Goal: Task Accomplishment & Management: Manage account settings

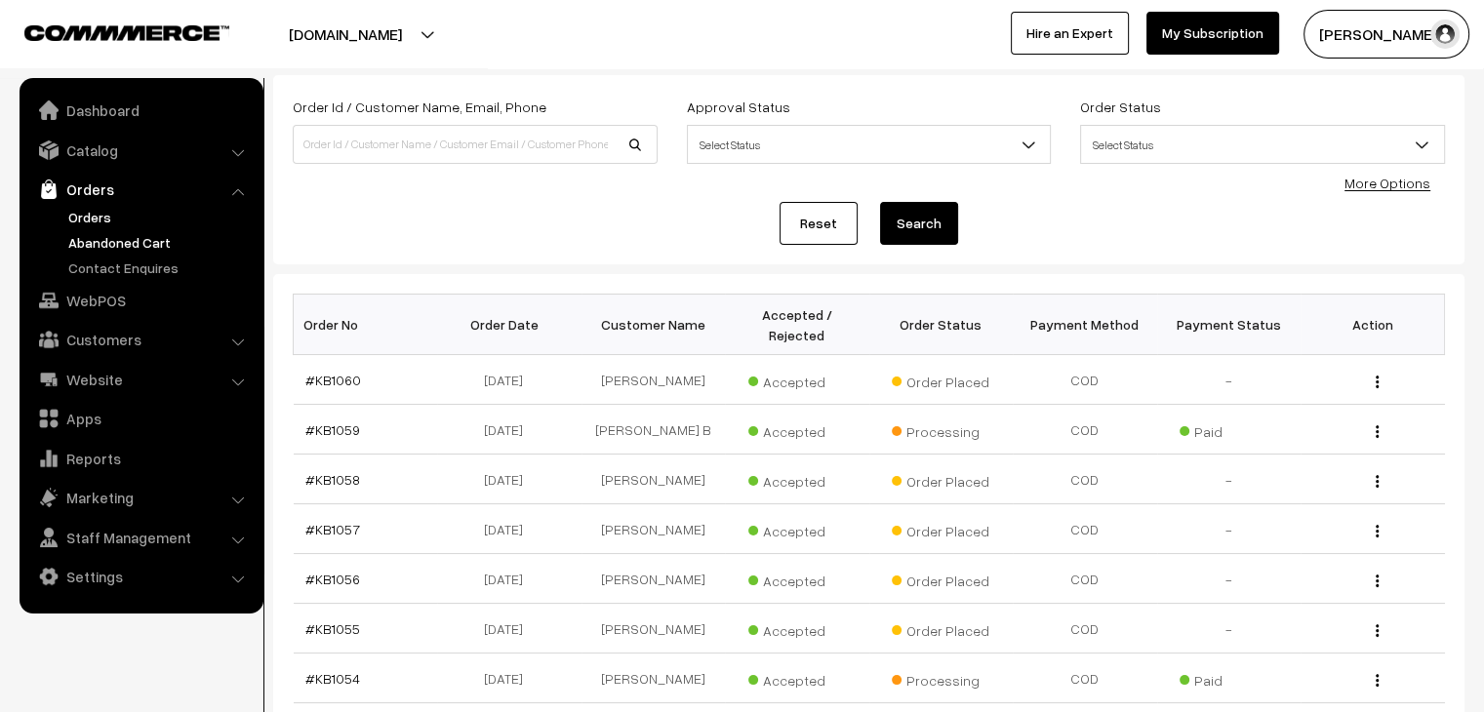
click at [141, 240] on link "Abandoned Cart" at bounding box center [159, 242] width 193 height 20
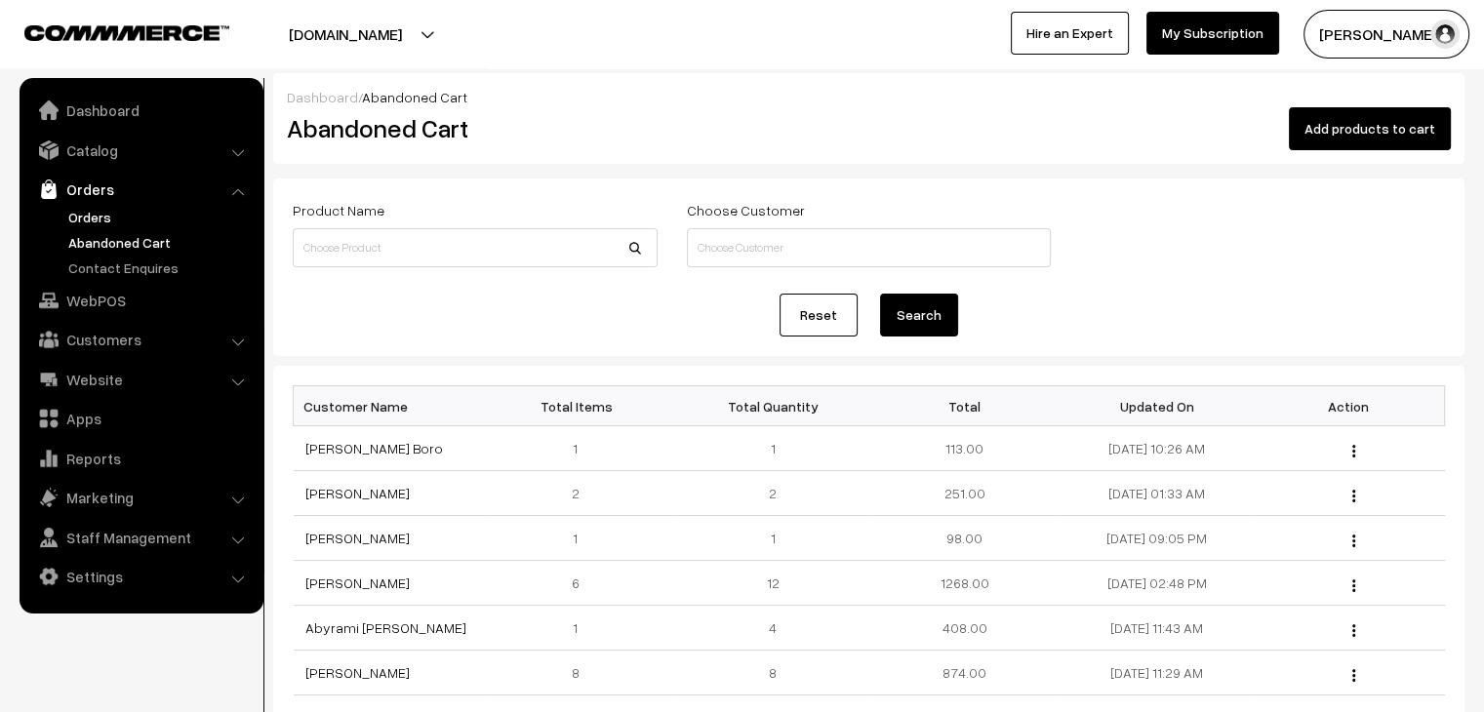
click at [100, 213] on link "Orders" at bounding box center [159, 217] width 193 height 20
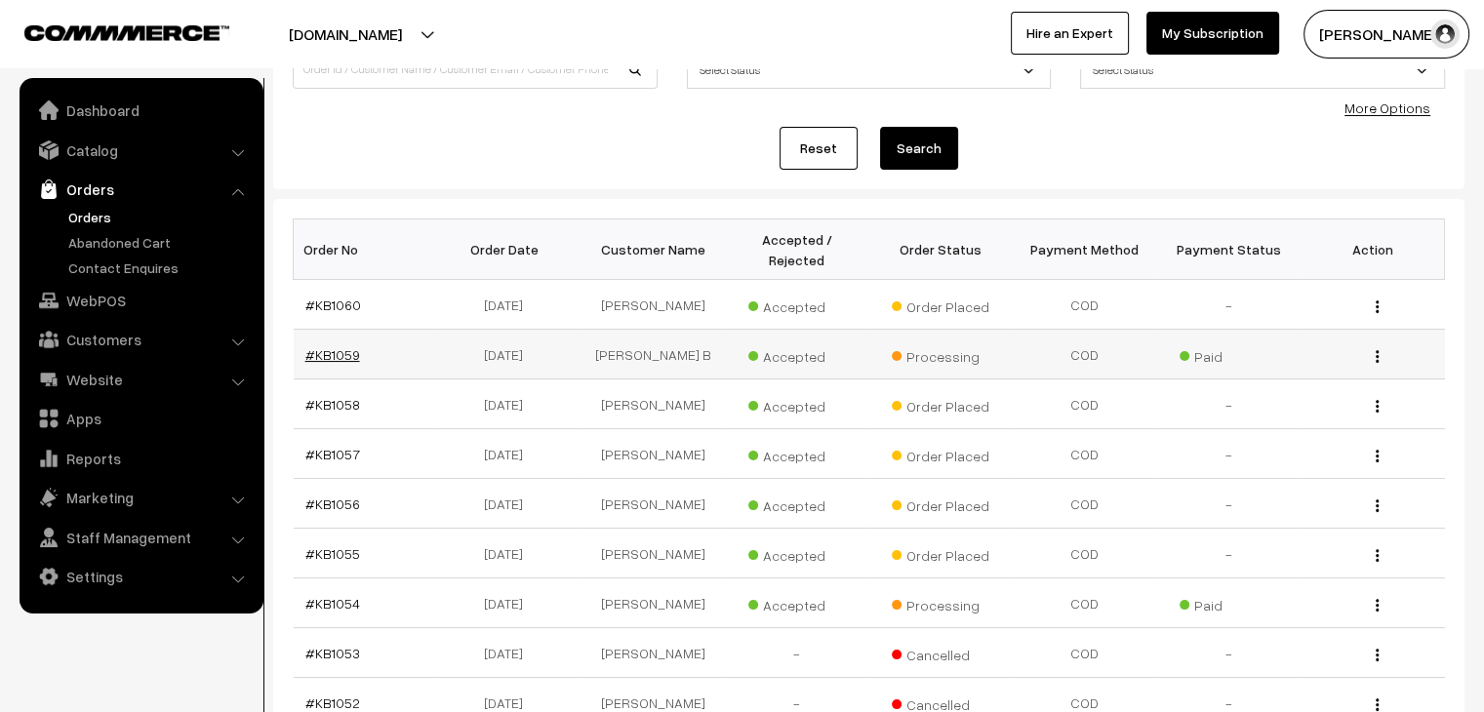
scroll to position [258, 0]
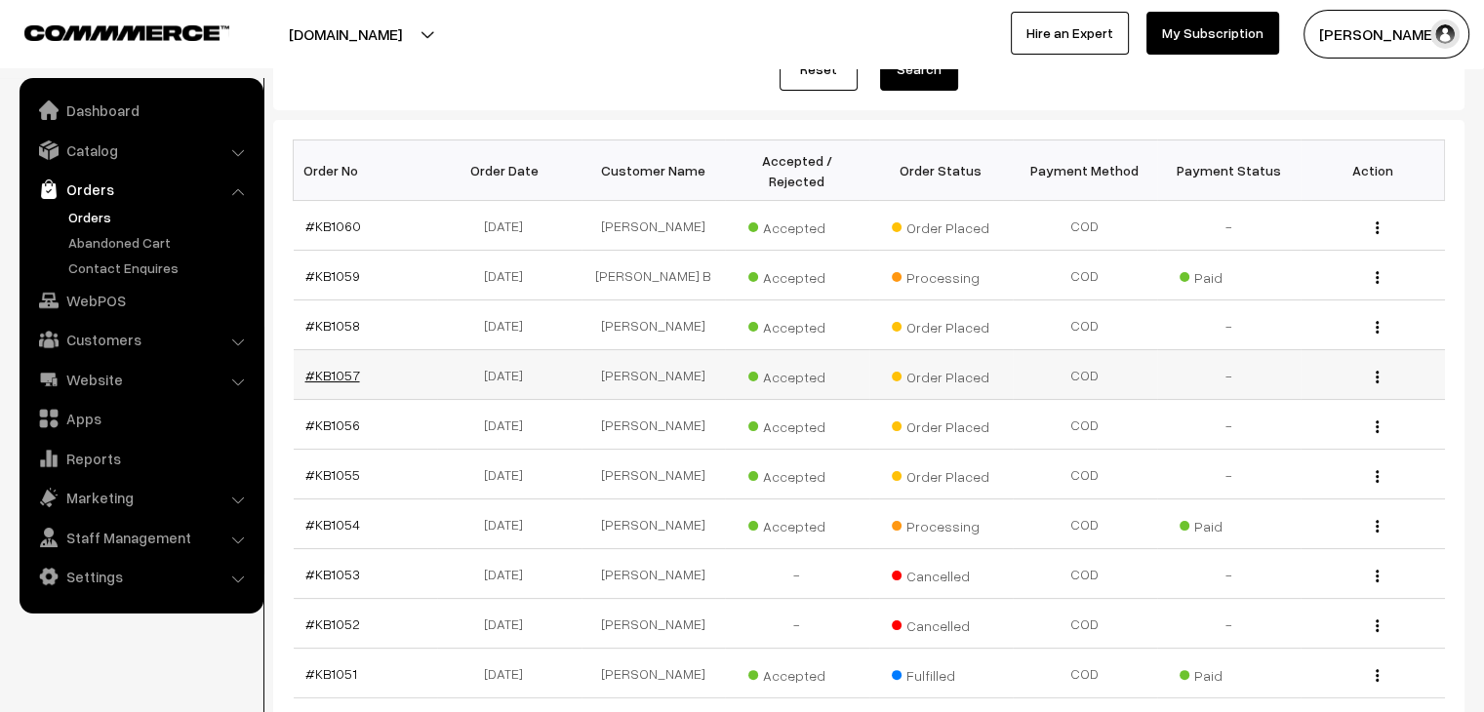
click at [341, 367] on link "#KB1057" at bounding box center [332, 375] width 55 height 17
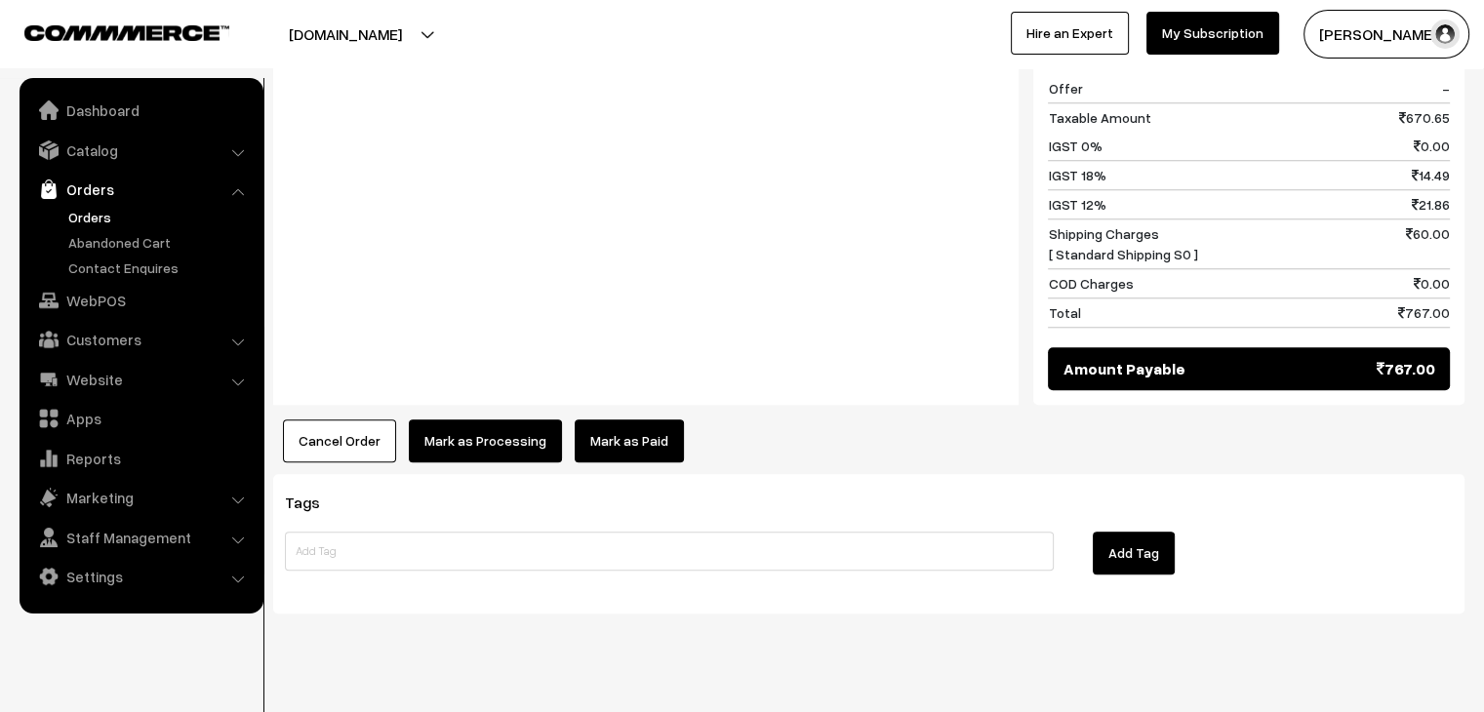
scroll to position [1699, 0]
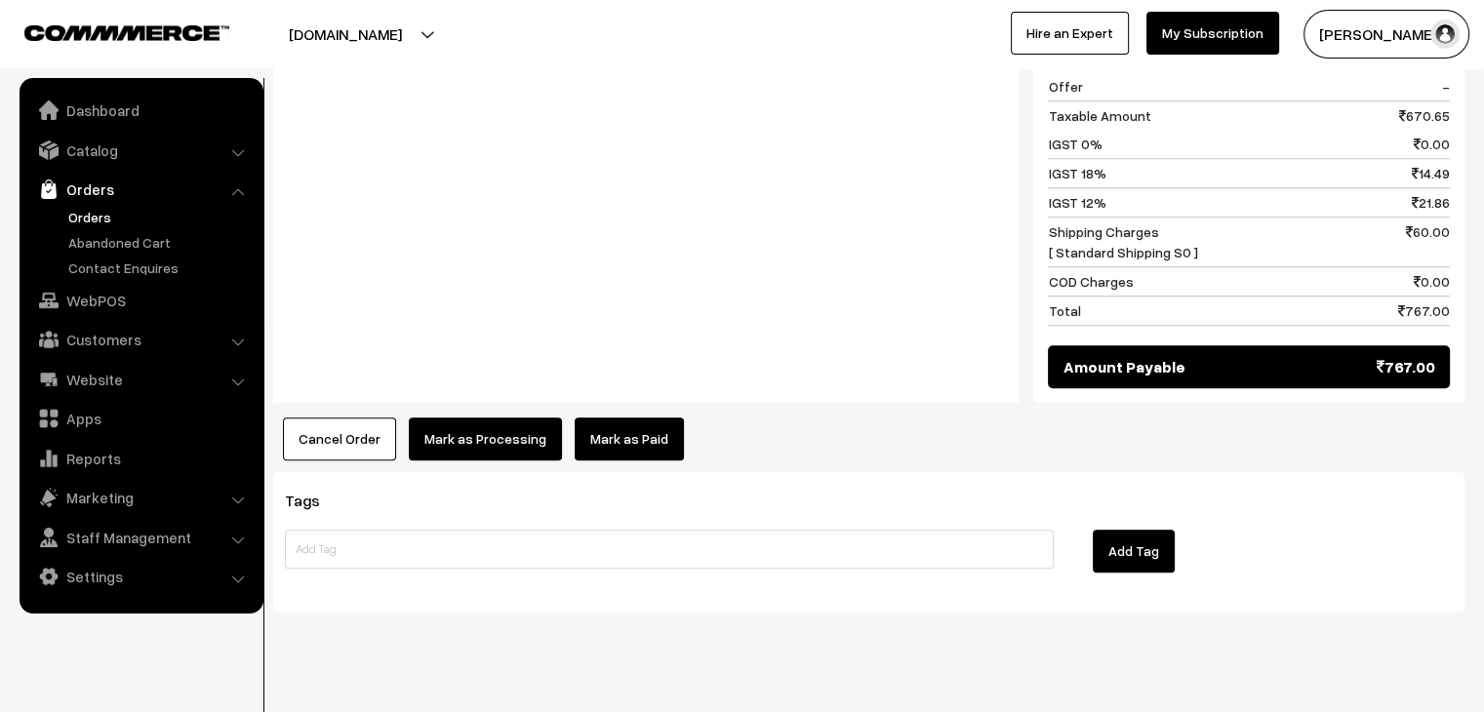
click at [624, 417] on link "Mark as Paid" at bounding box center [629, 438] width 109 height 43
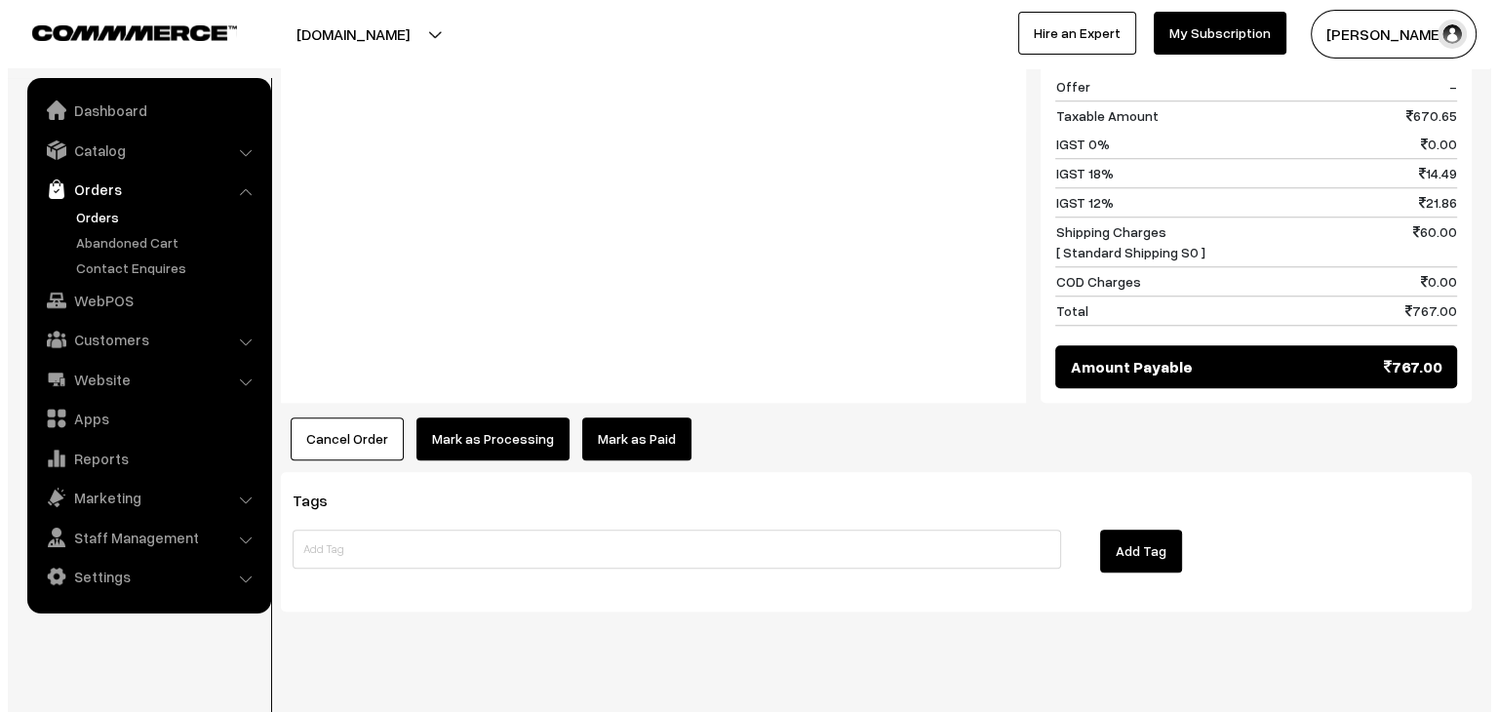
scroll to position [1708, 0]
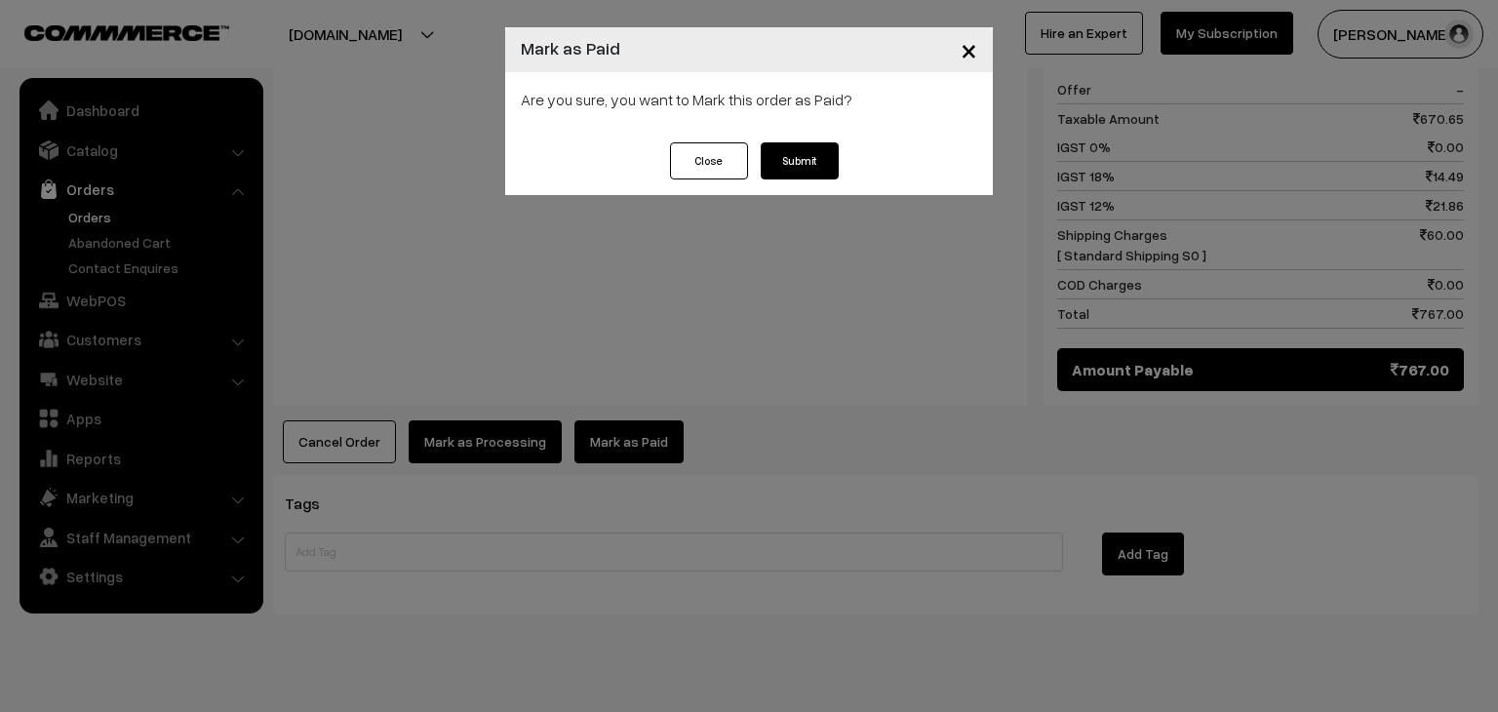
click at [806, 158] on button "Submit" at bounding box center [800, 160] width 78 height 37
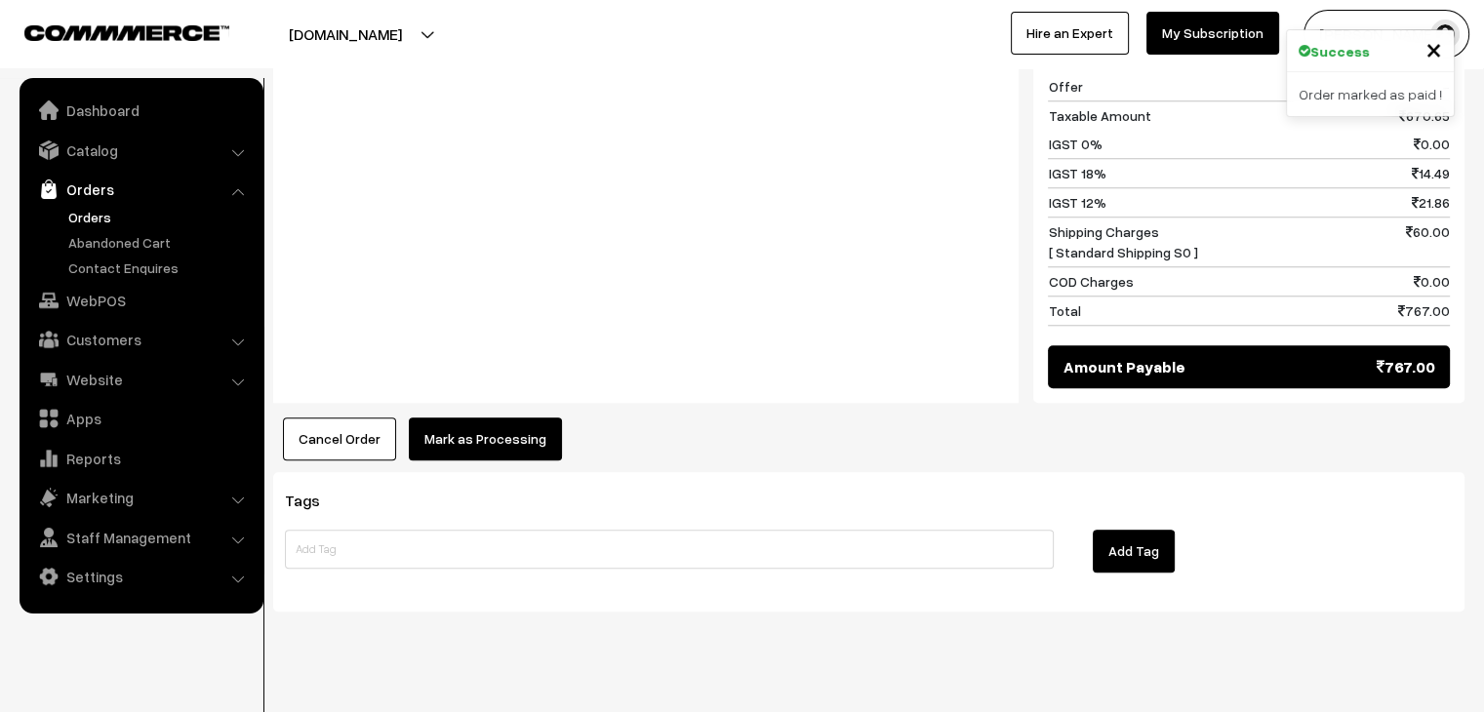
click at [491, 417] on button "Mark as Processing" at bounding box center [485, 438] width 153 height 43
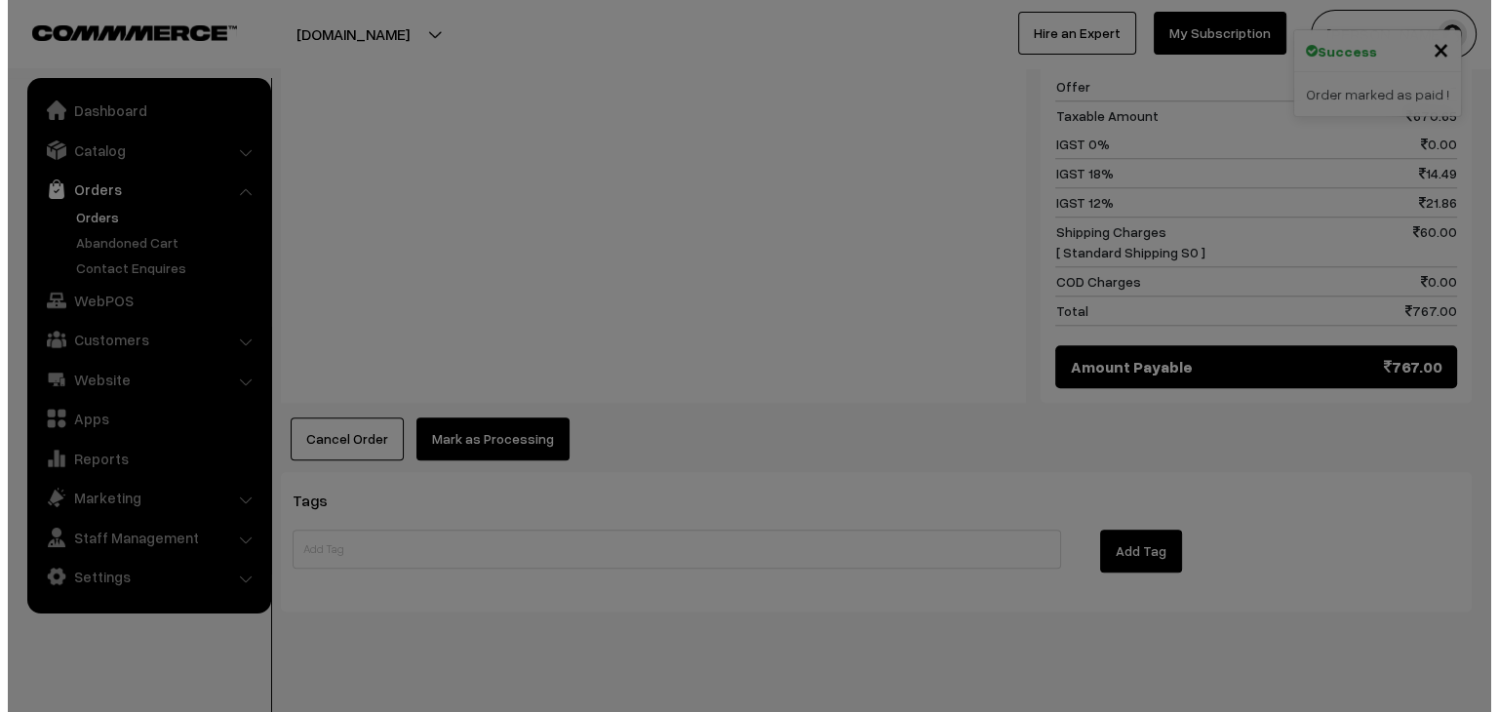
scroll to position [1708, 0]
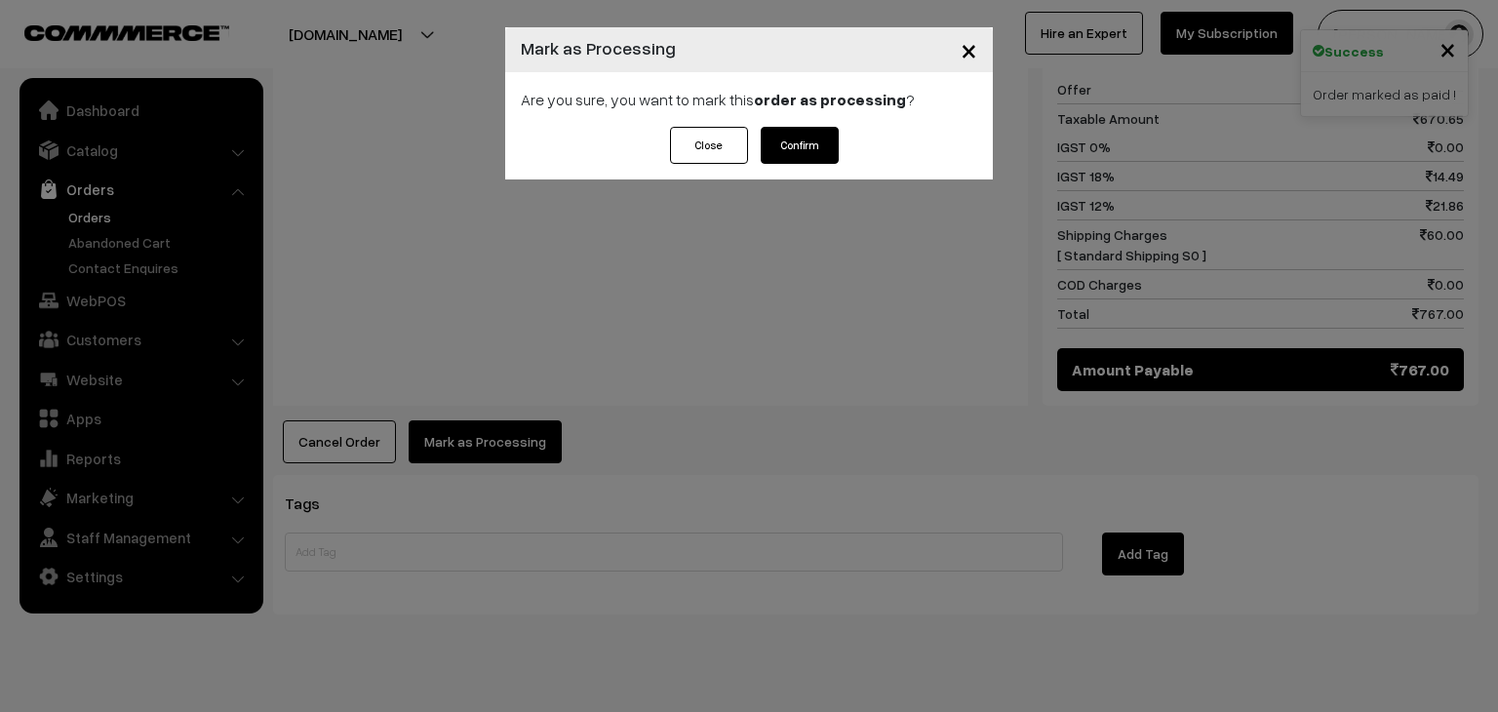
click at [792, 144] on button "Confirm" at bounding box center [800, 145] width 78 height 37
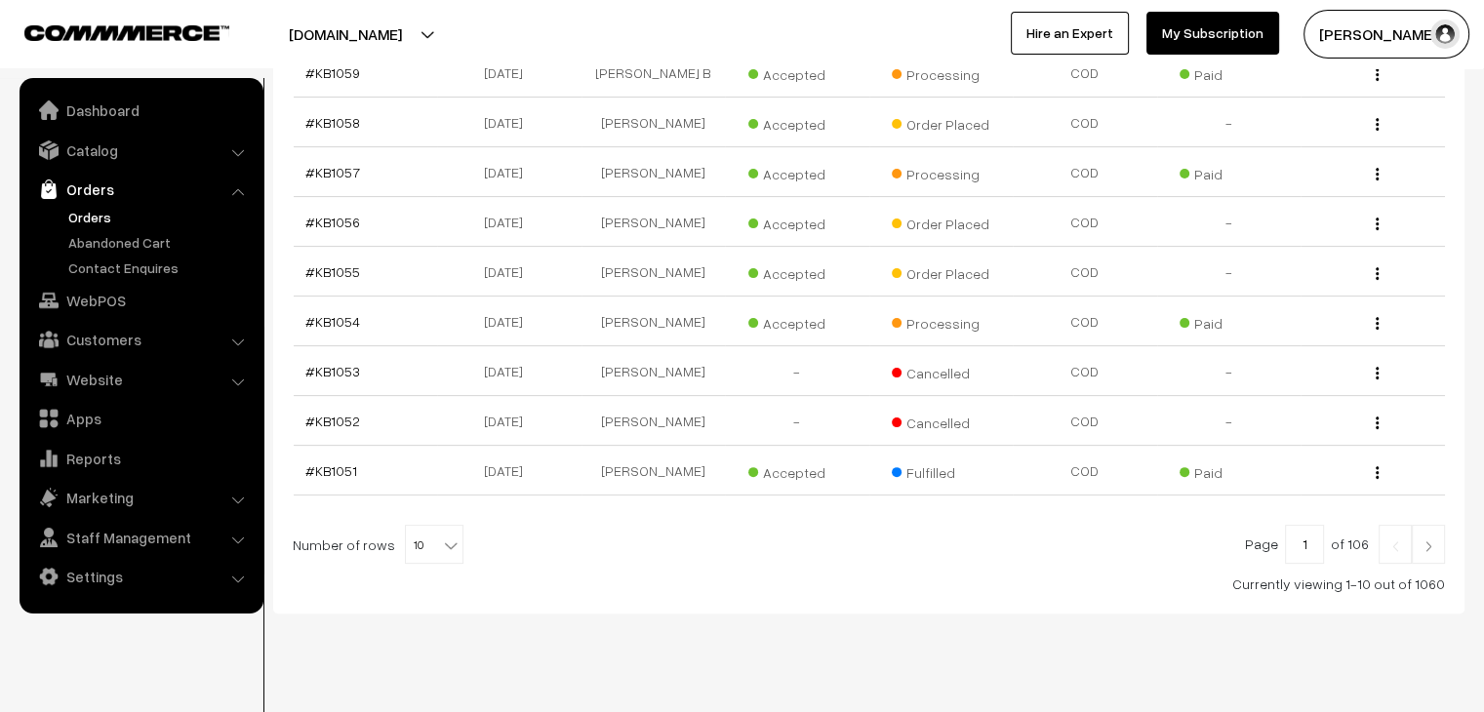
scroll to position [465, 0]
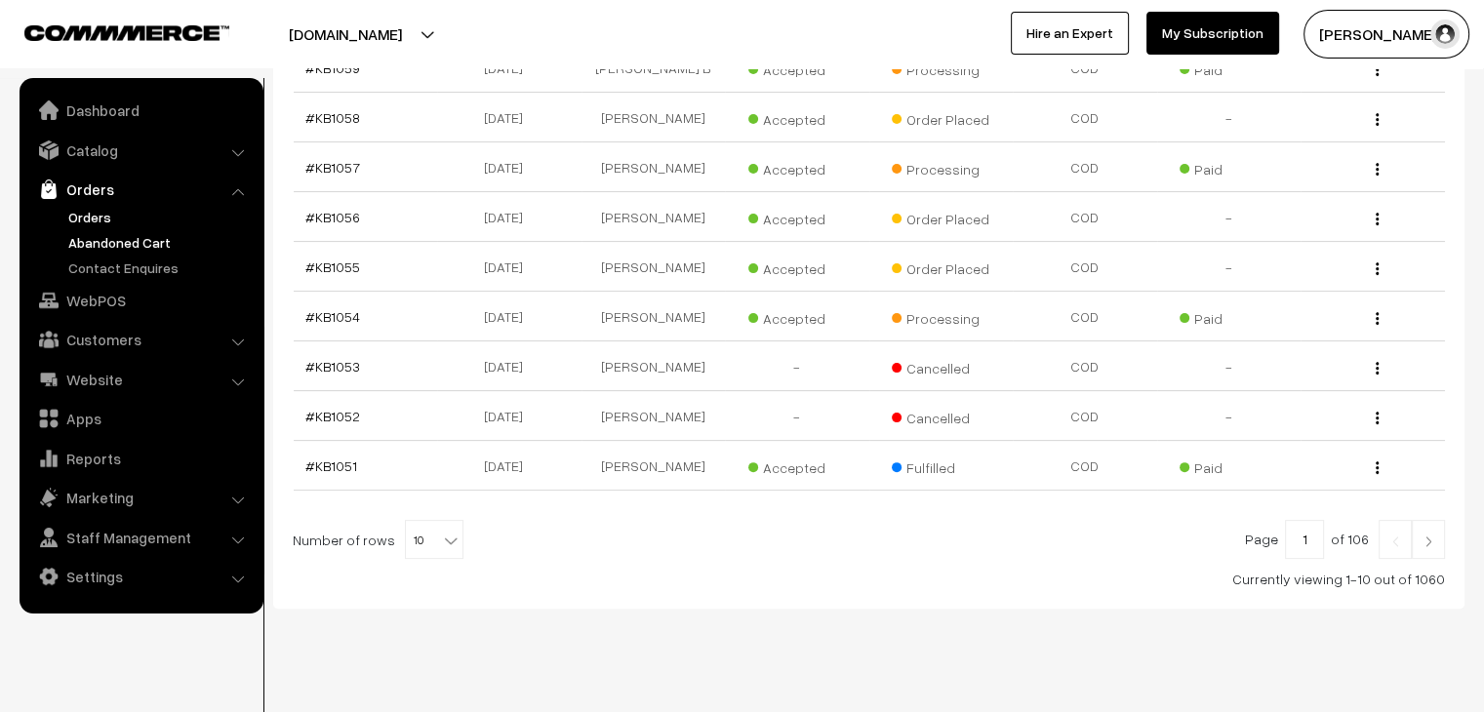
click at [122, 242] on link "Abandoned Cart" at bounding box center [159, 242] width 193 height 20
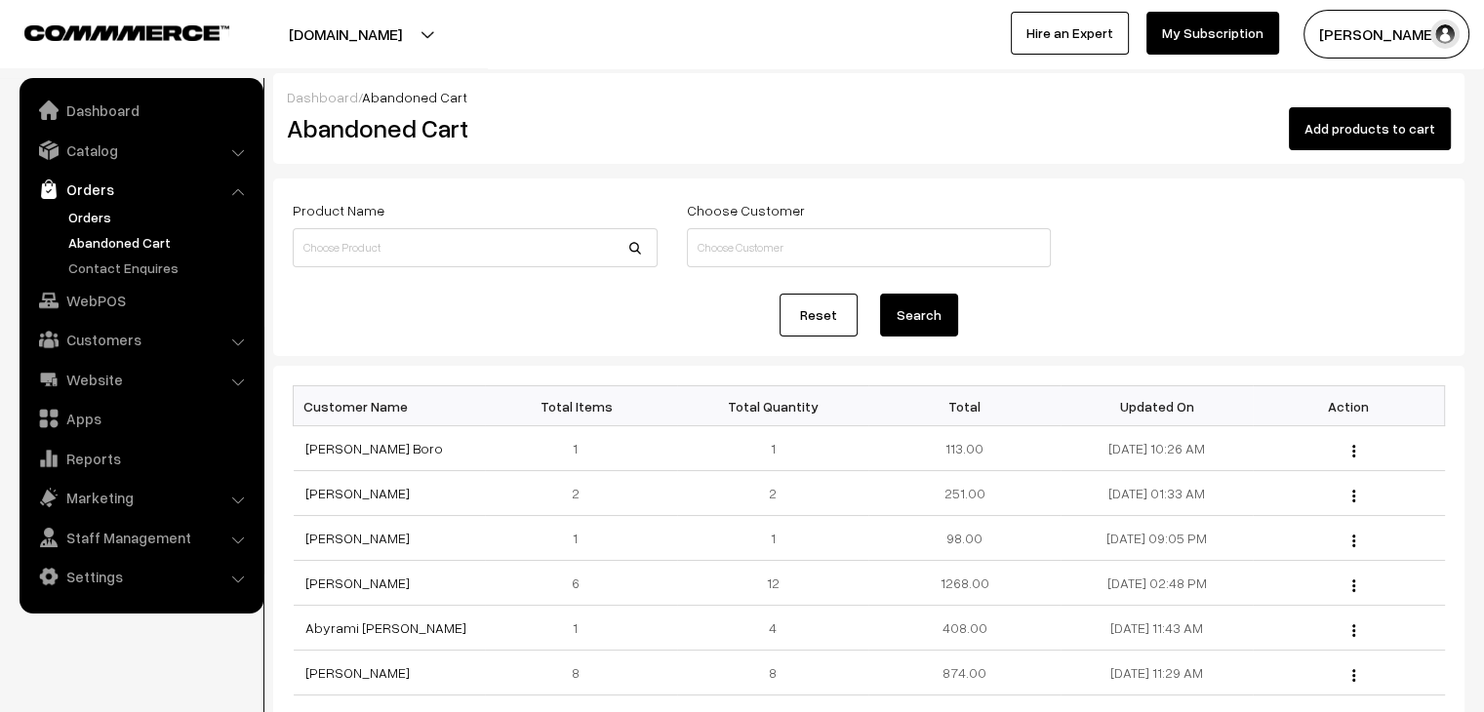
click at [97, 218] on link "Orders" at bounding box center [159, 217] width 193 height 20
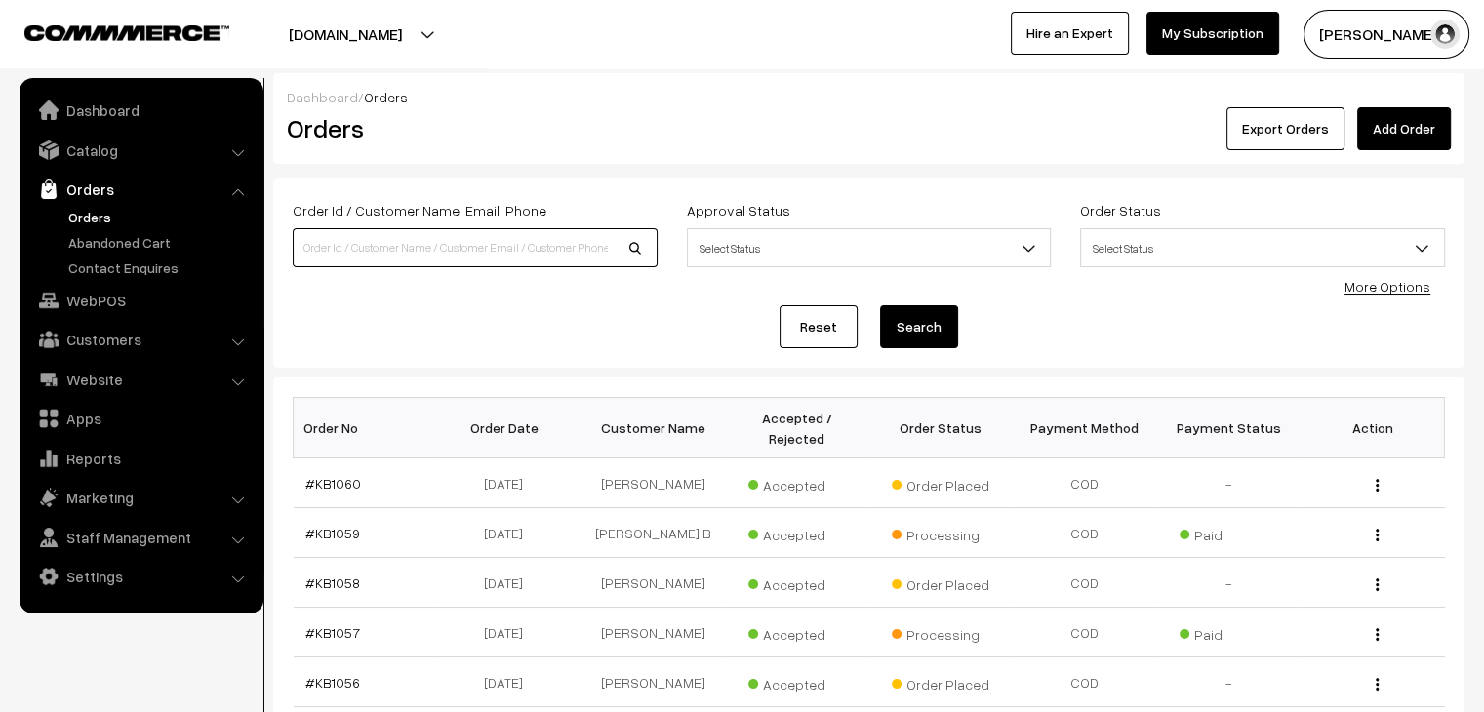
click at [425, 251] on input at bounding box center [475, 247] width 365 height 39
type input "sheras"
click at [880, 305] on button "Search" at bounding box center [919, 326] width 78 height 43
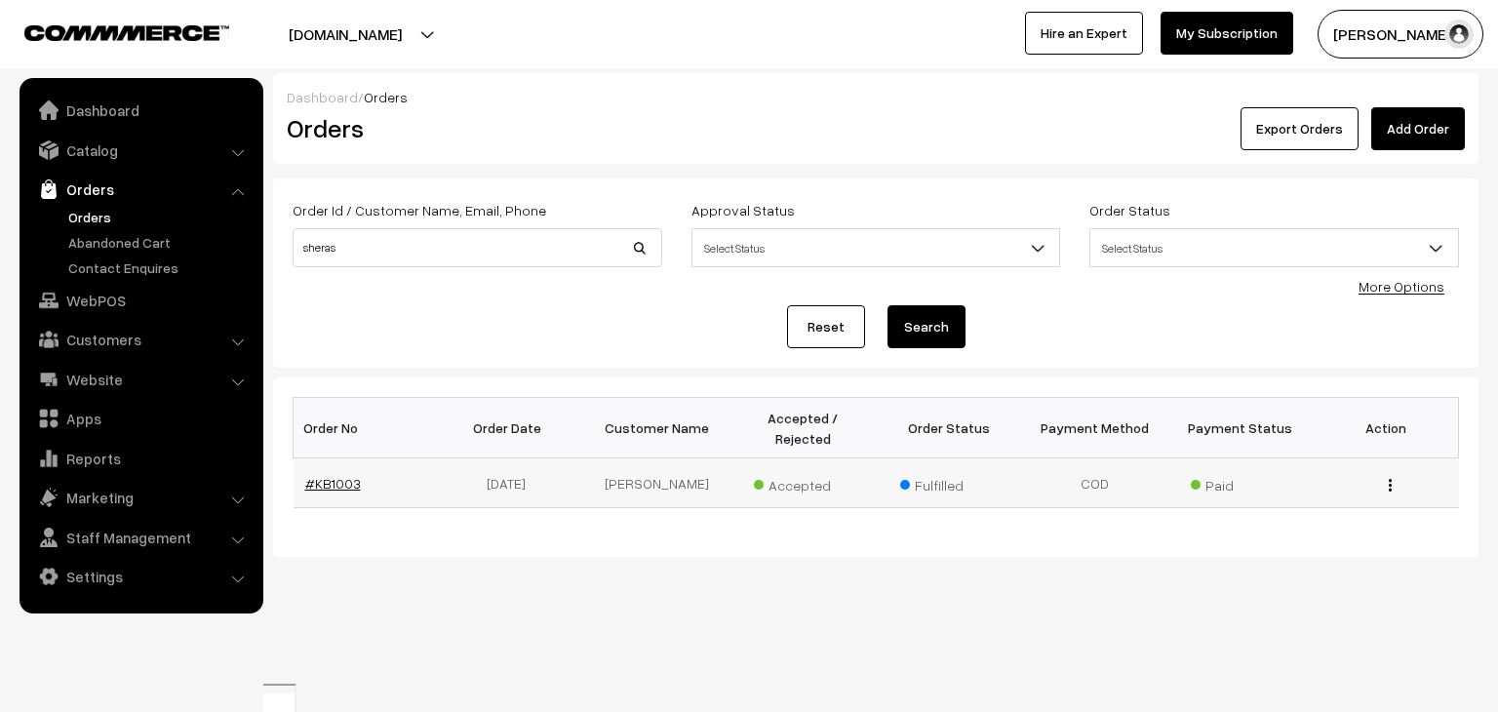
click at [317, 475] on link "#KB1003" at bounding box center [333, 483] width 56 height 17
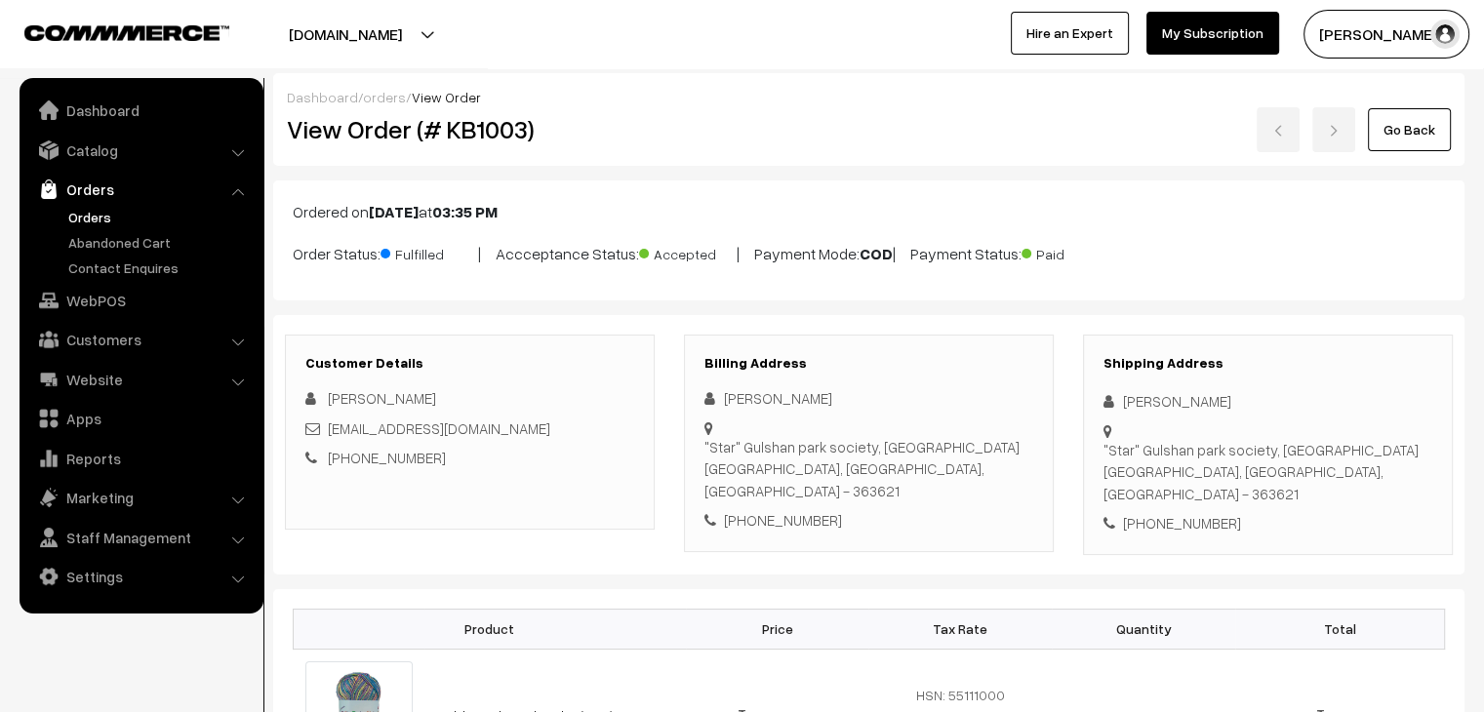
click at [96, 220] on link "Orders" at bounding box center [159, 217] width 193 height 20
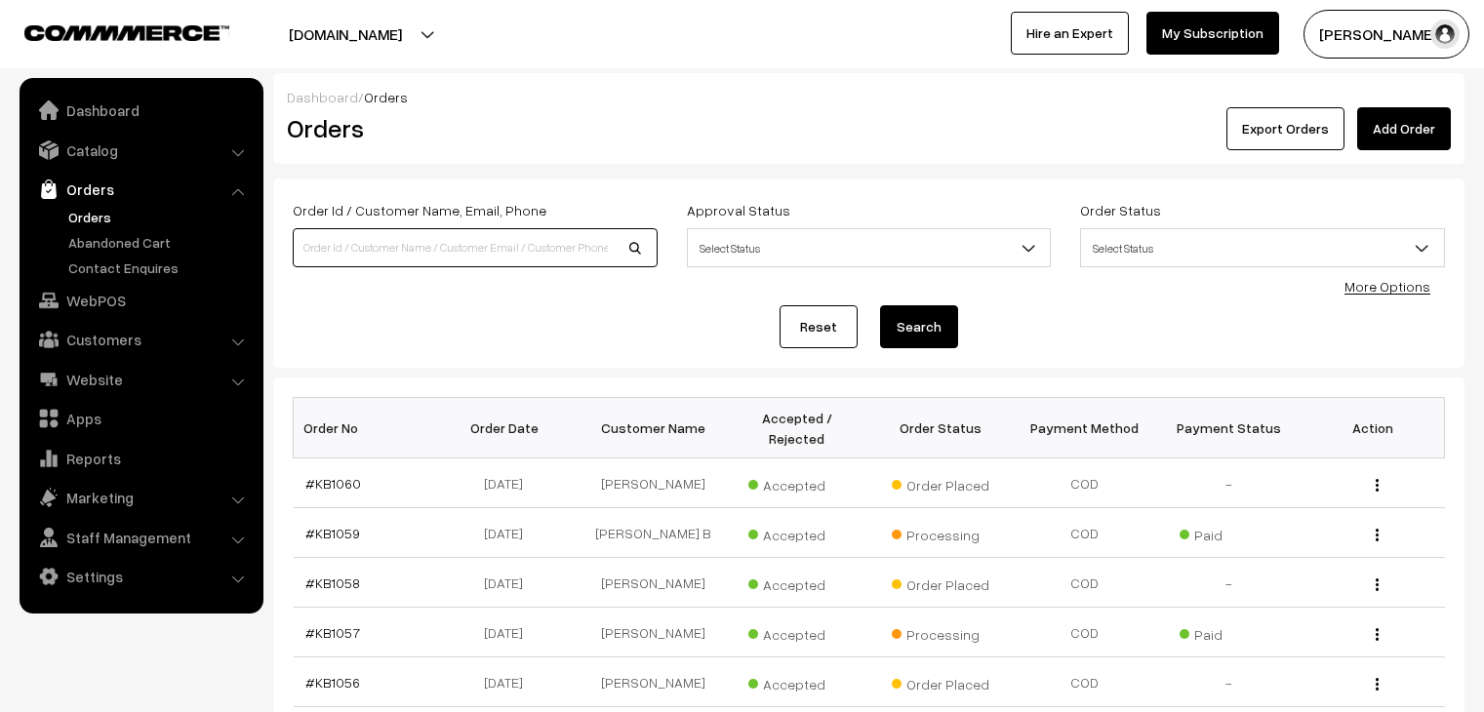
click at [420, 257] on input at bounding box center [475, 247] width 365 height 39
type input "renuka"
click at [880, 305] on button "Search" at bounding box center [919, 326] width 78 height 43
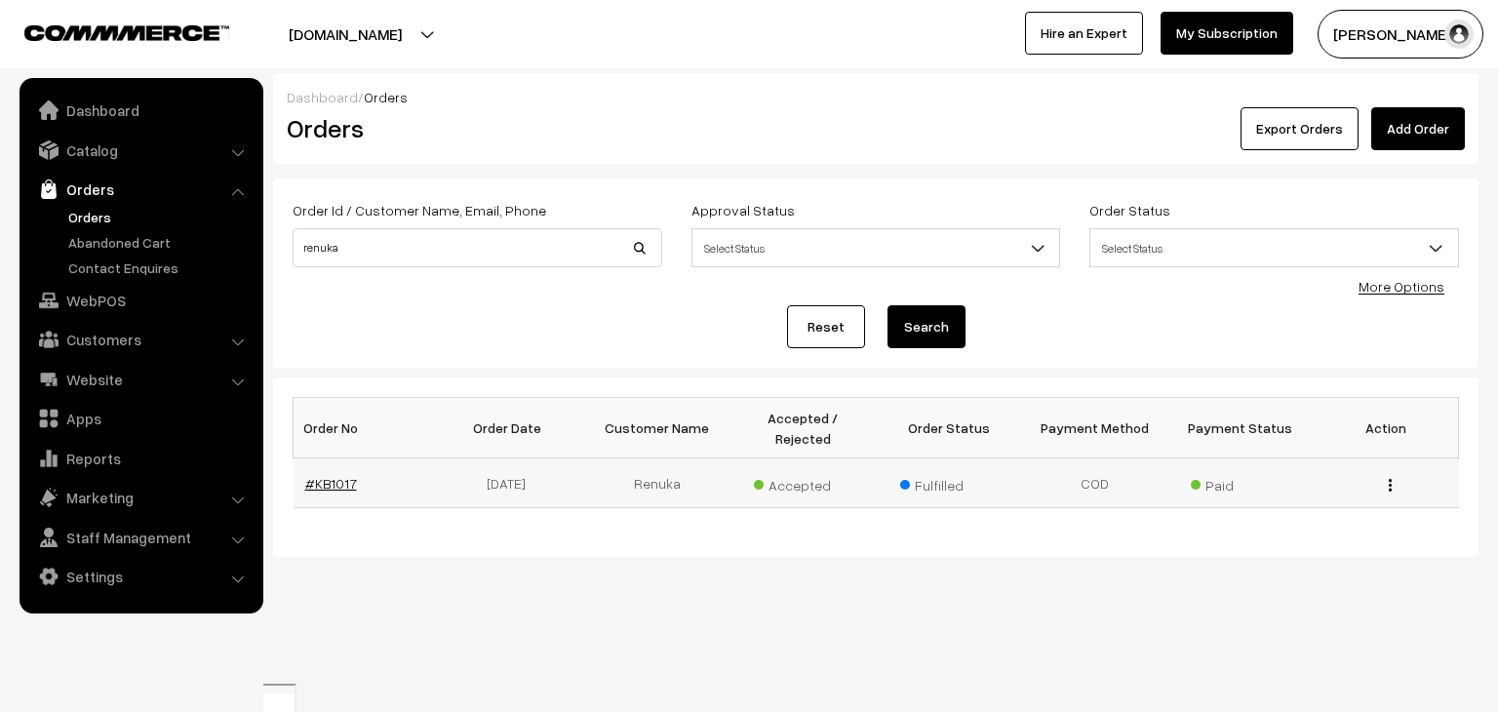
click at [342, 475] on link "#KB1017" at bounding box center [331, 483] width 52 height 17
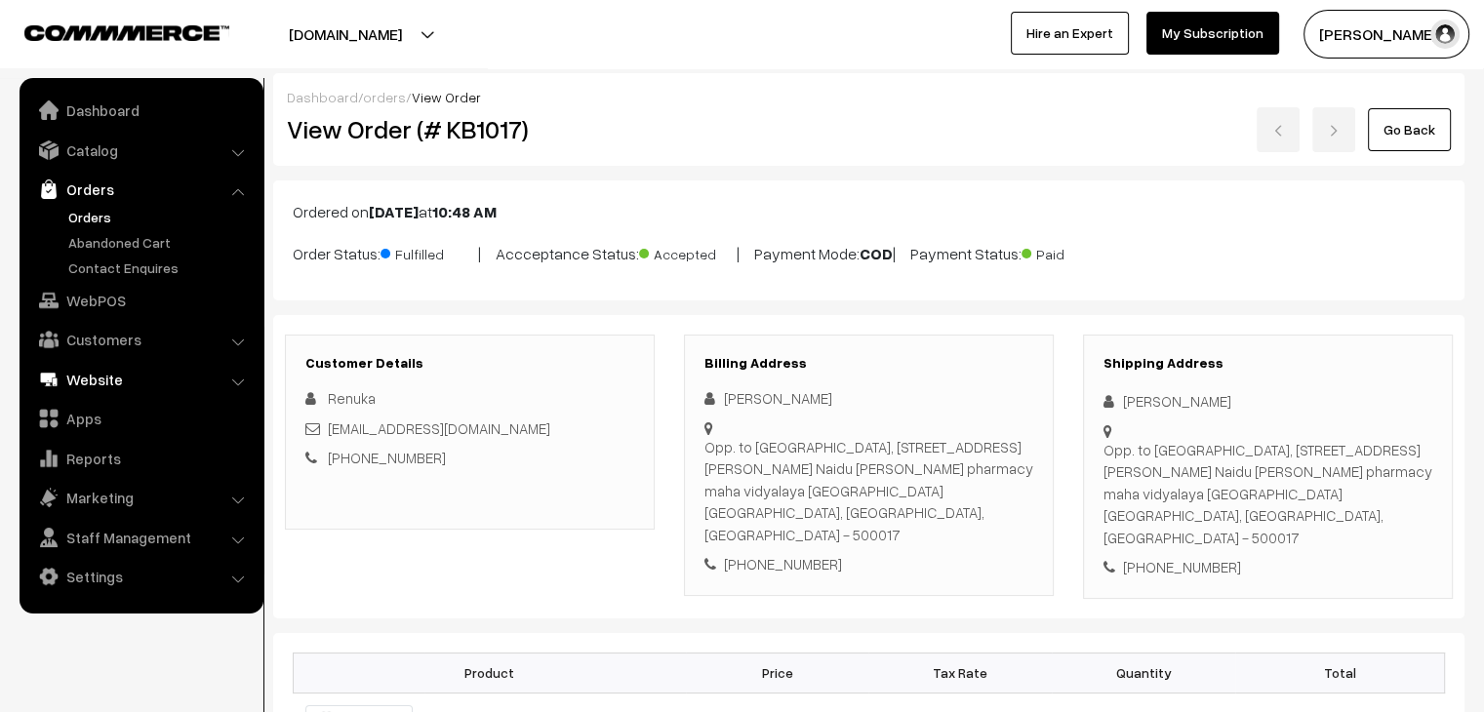
click at [140, 378] on link "Website" at bounding box center [140, 379] width 232 height 35
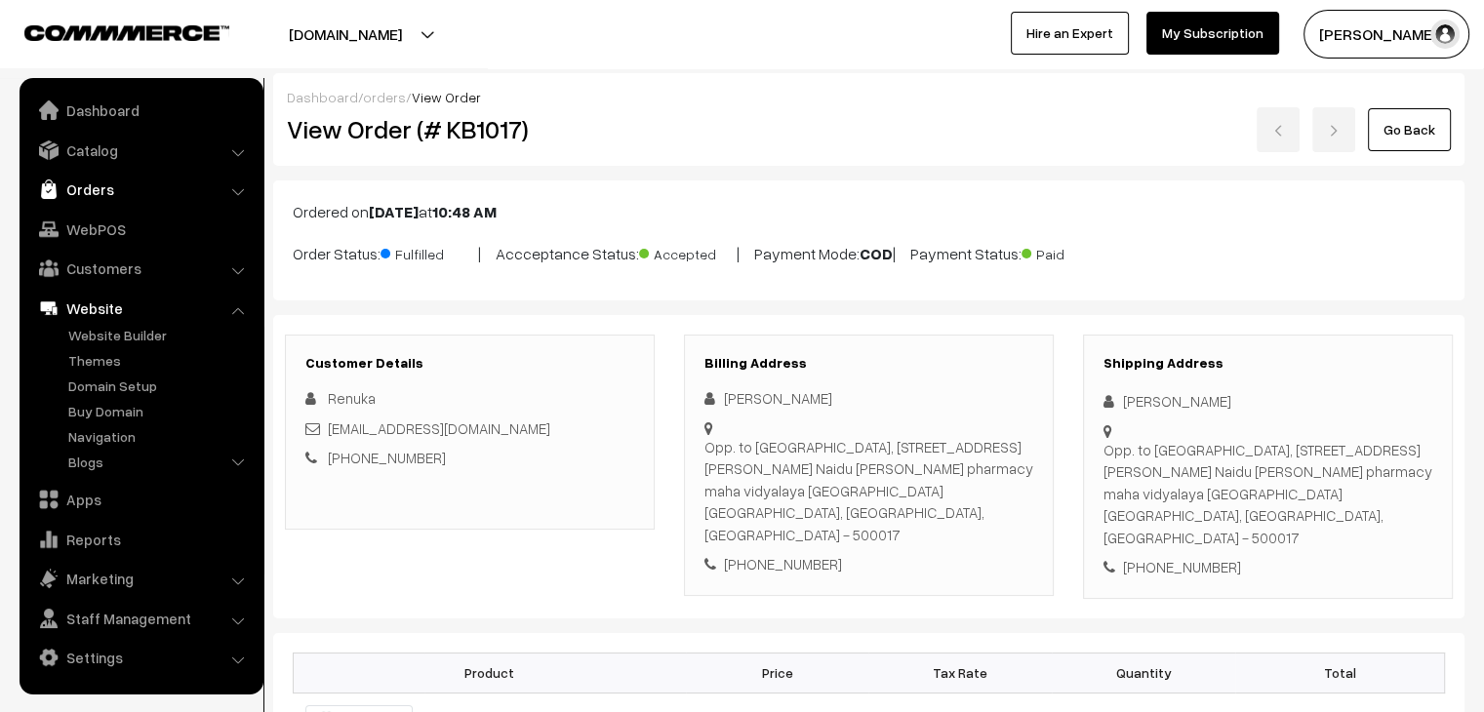
click at [106, 188] on link "Orders" at bounding box center [140, 189] width 232 height 35
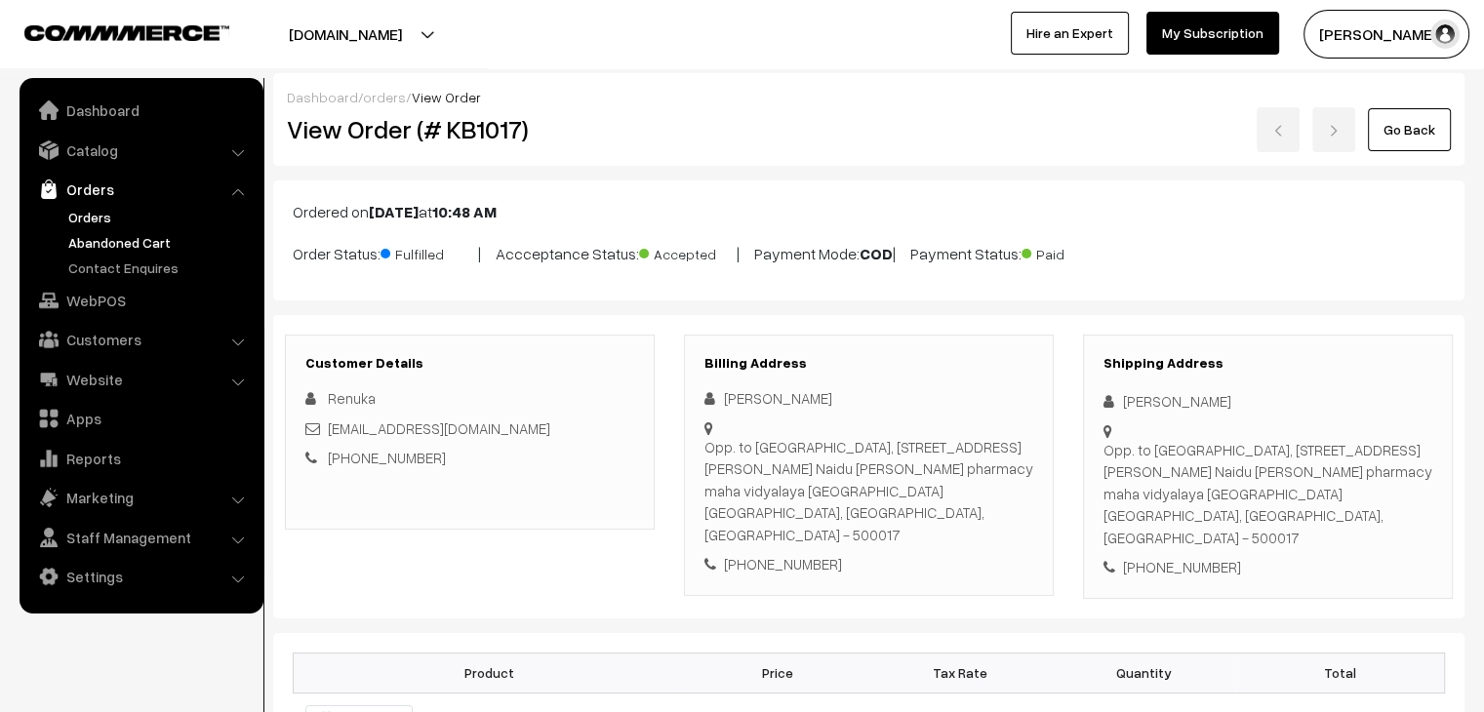
click at [148, 235] on link "Abandoned Cart" at bounding box center [159, 242] width 193 height 20
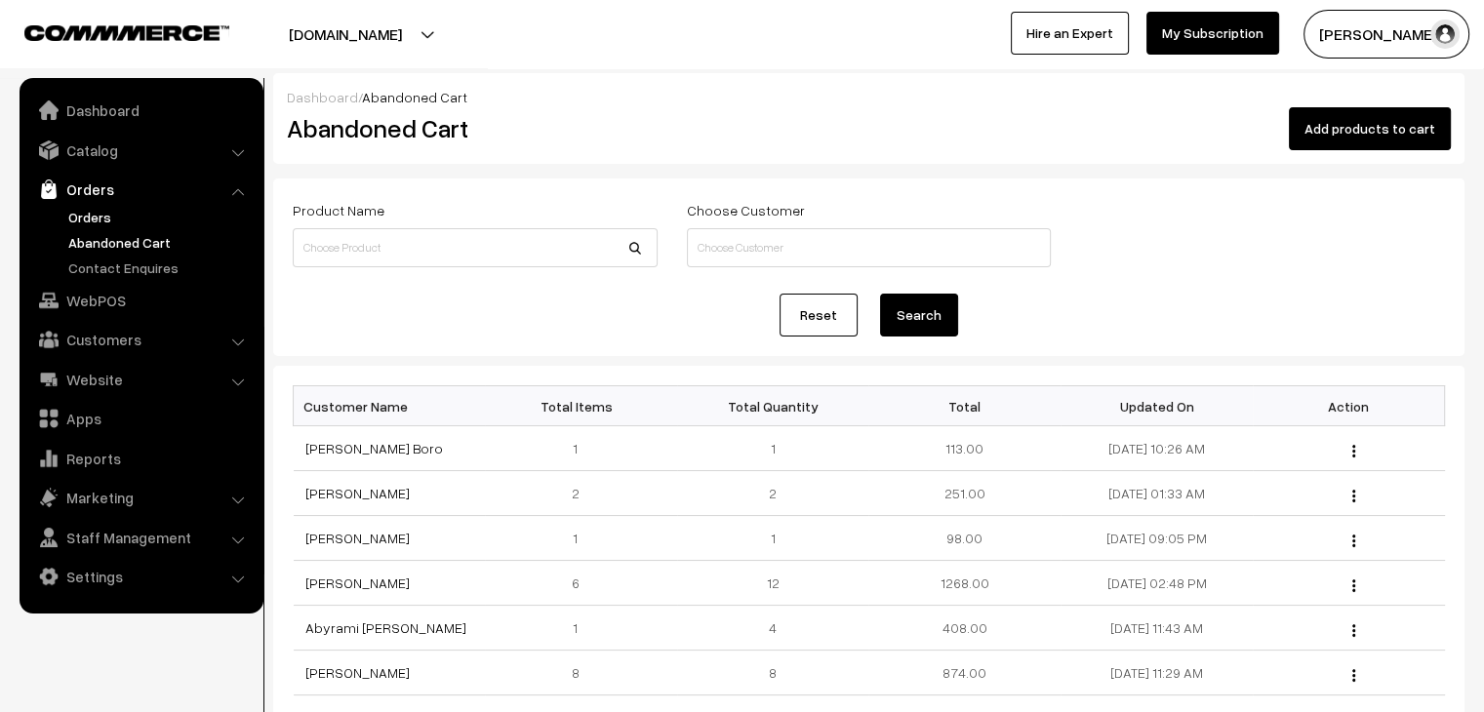
click at [99, 216] on link "Orders" at bounding box center [159, 217] width 193 height 20
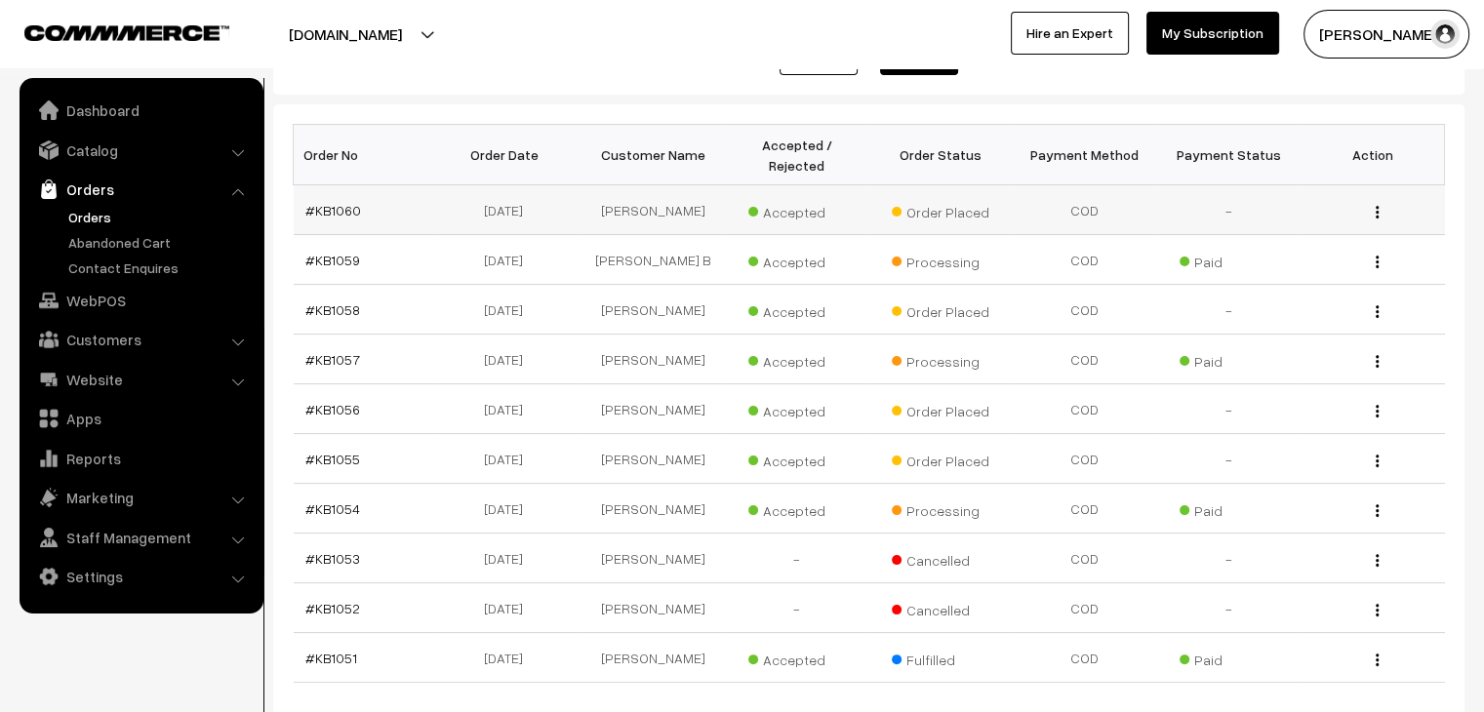
scroll to position [276, 0]
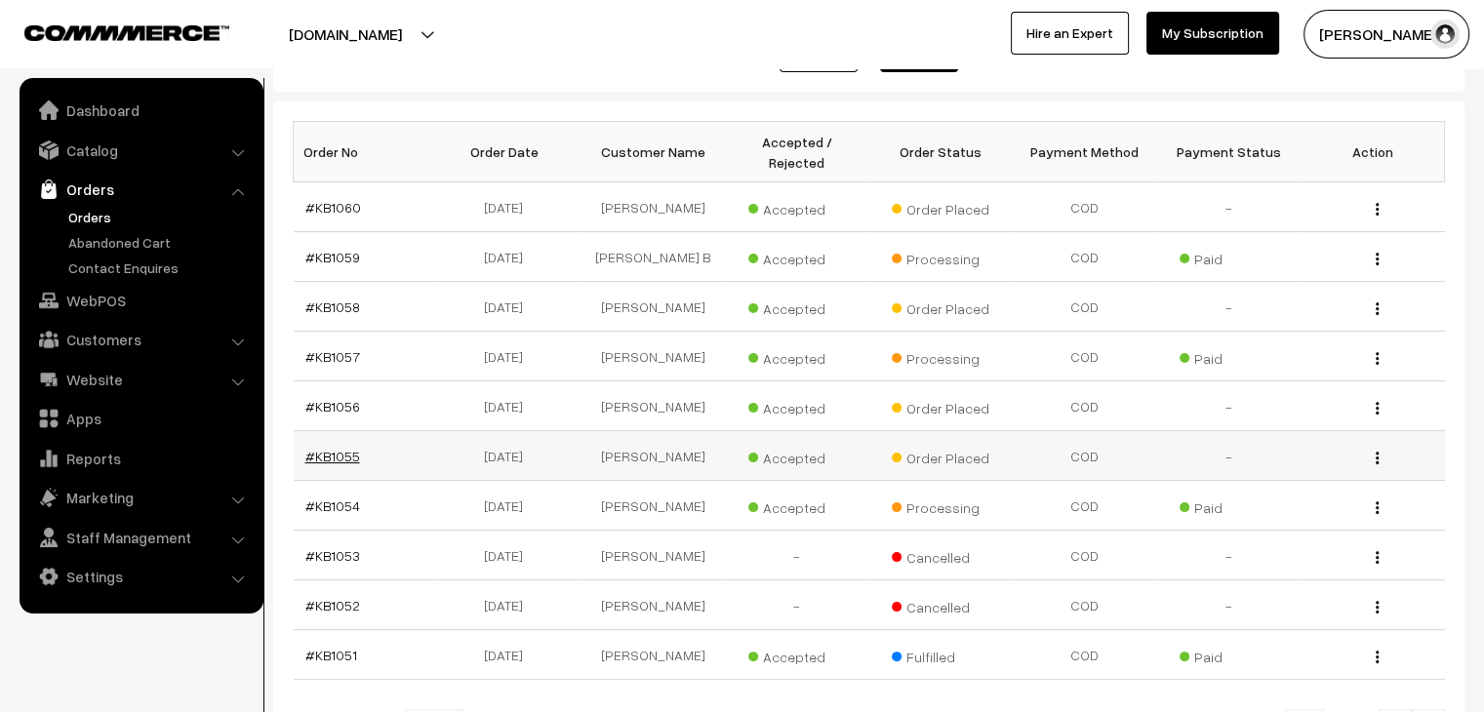
click at [331, 448] on link "#KB1055" at bounding box center [332, 456] width 55 height 17
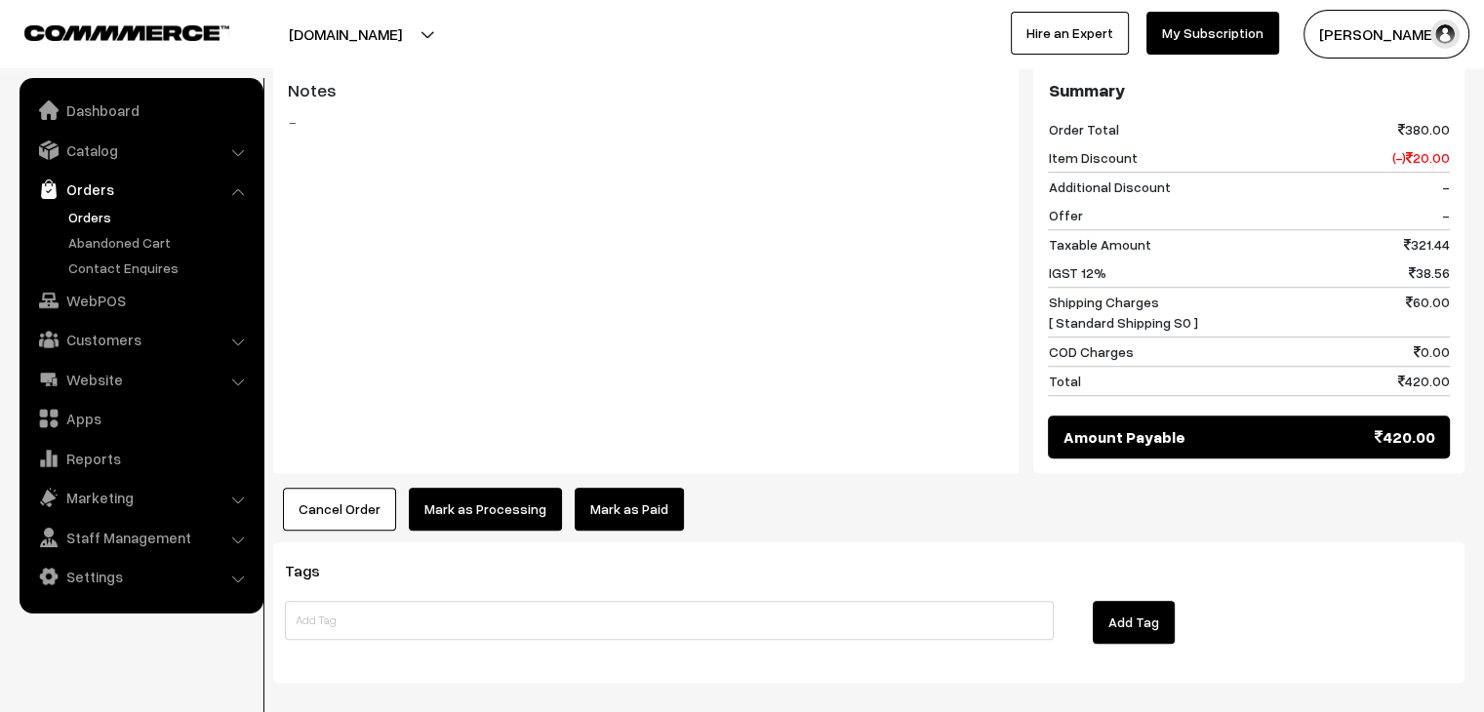
scroll to position [1268, 0]
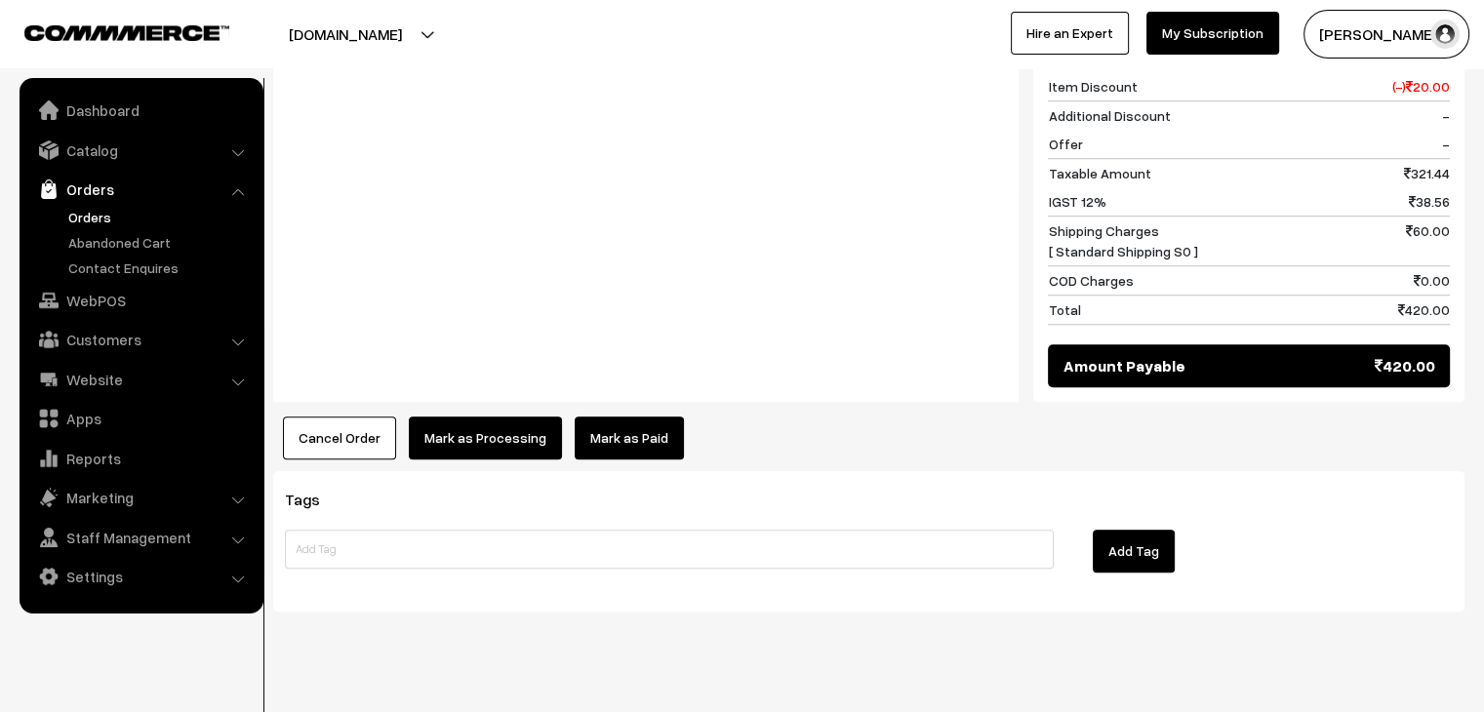
click at [376, 416] on button "Cancel Order" at bounding box center [339, 437] width 113 height 43
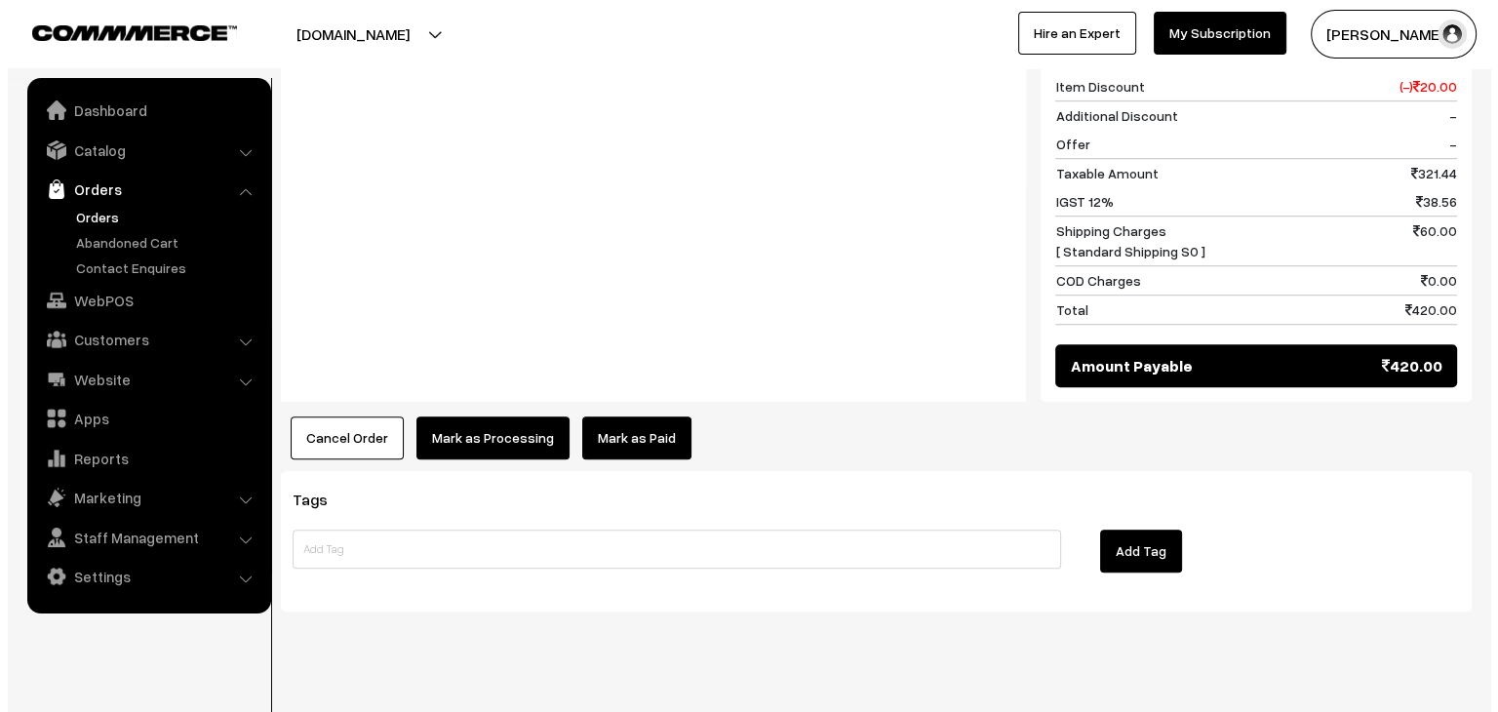
scroll to position [1276, 0]
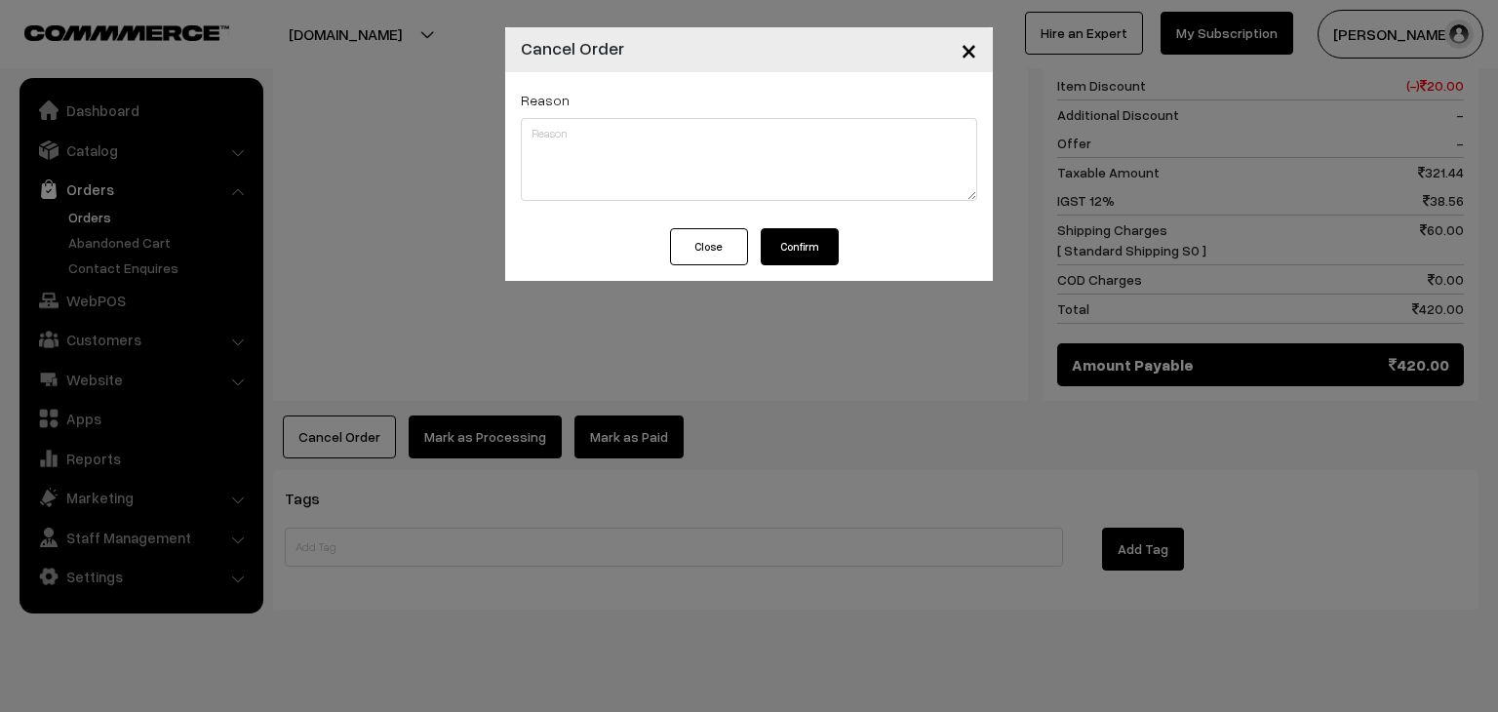
click at [829, 257] on button "Confirm" at bounding box center [800, 246] width 78 height 37
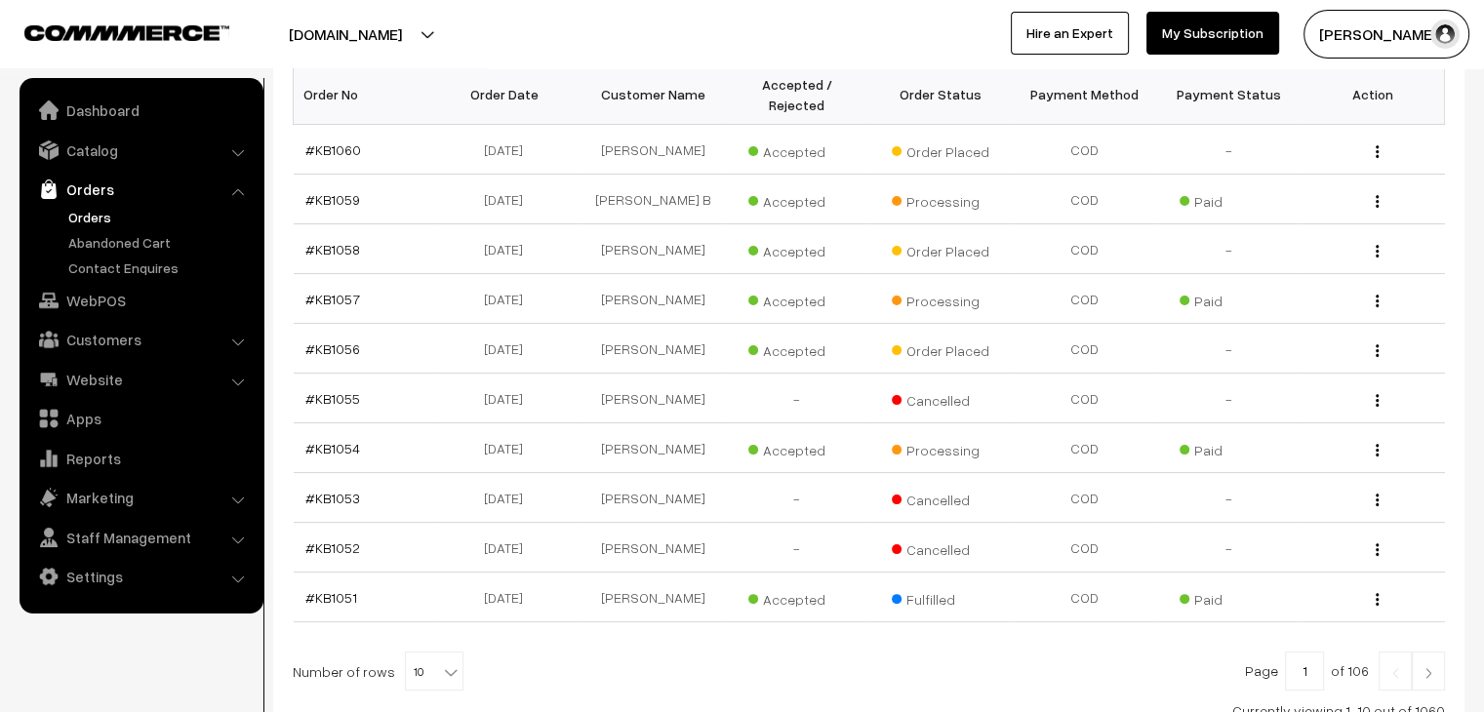
scroll to position [336, 0]
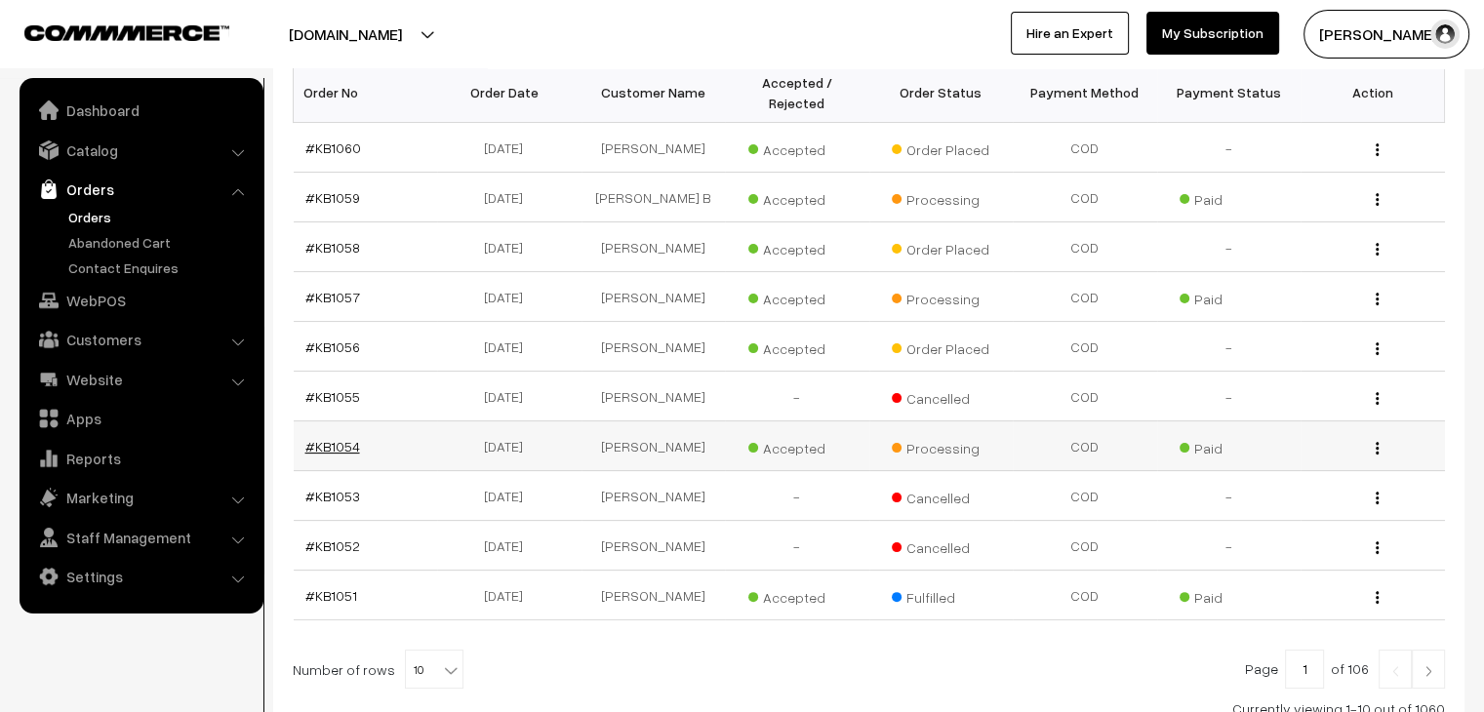
click at [337, 438] on link "#KB1054" at bounding box center [332, 446] width 55 height 17
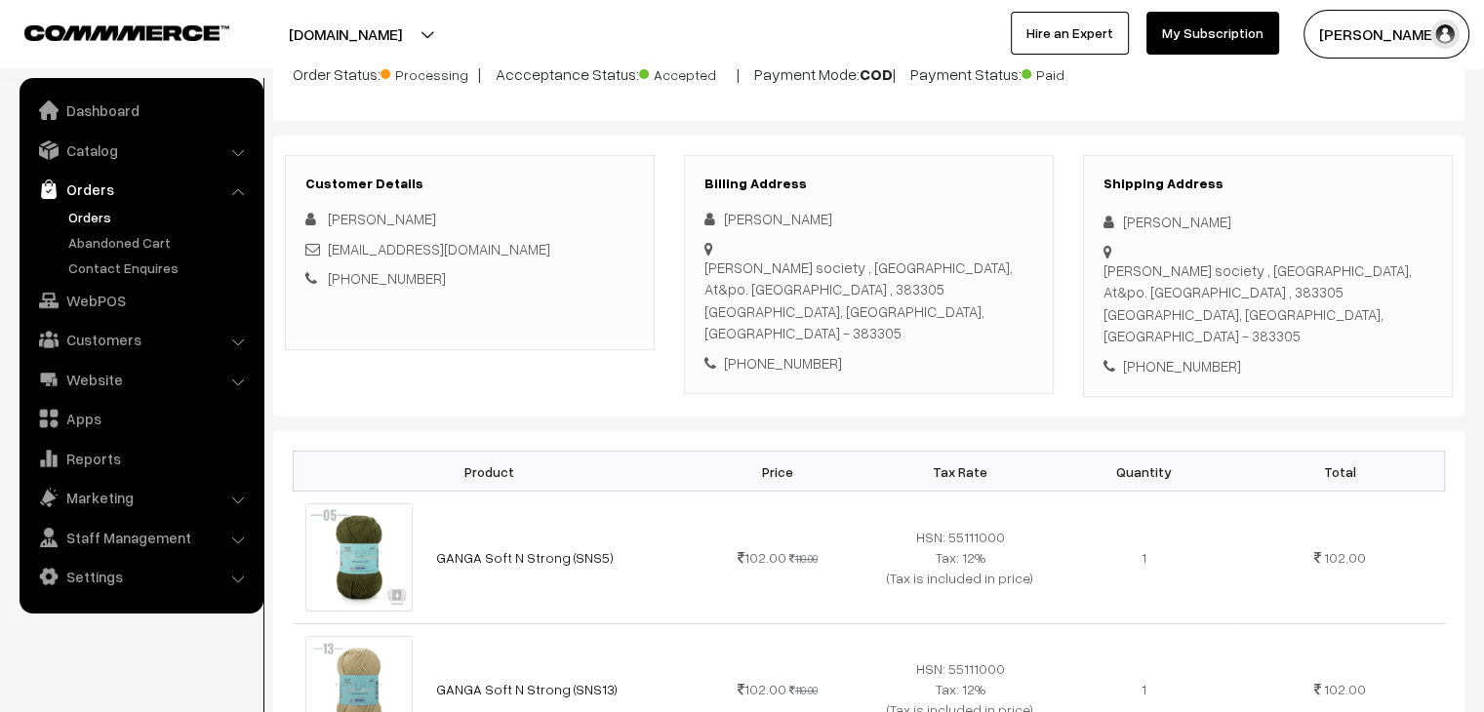
scroll to position [191, 0]
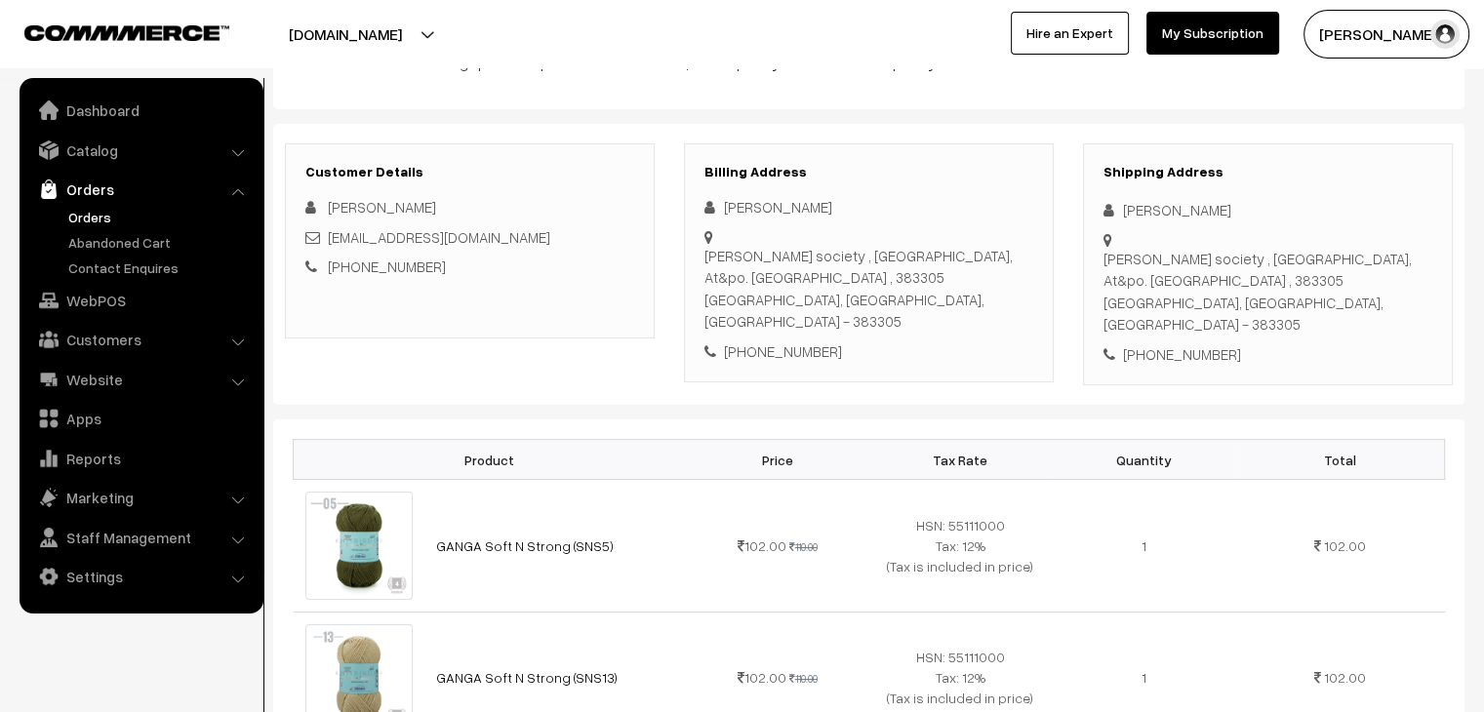
click at [93, 219] on link "Orders" at bounding box center [159, 217] width 193 height 20
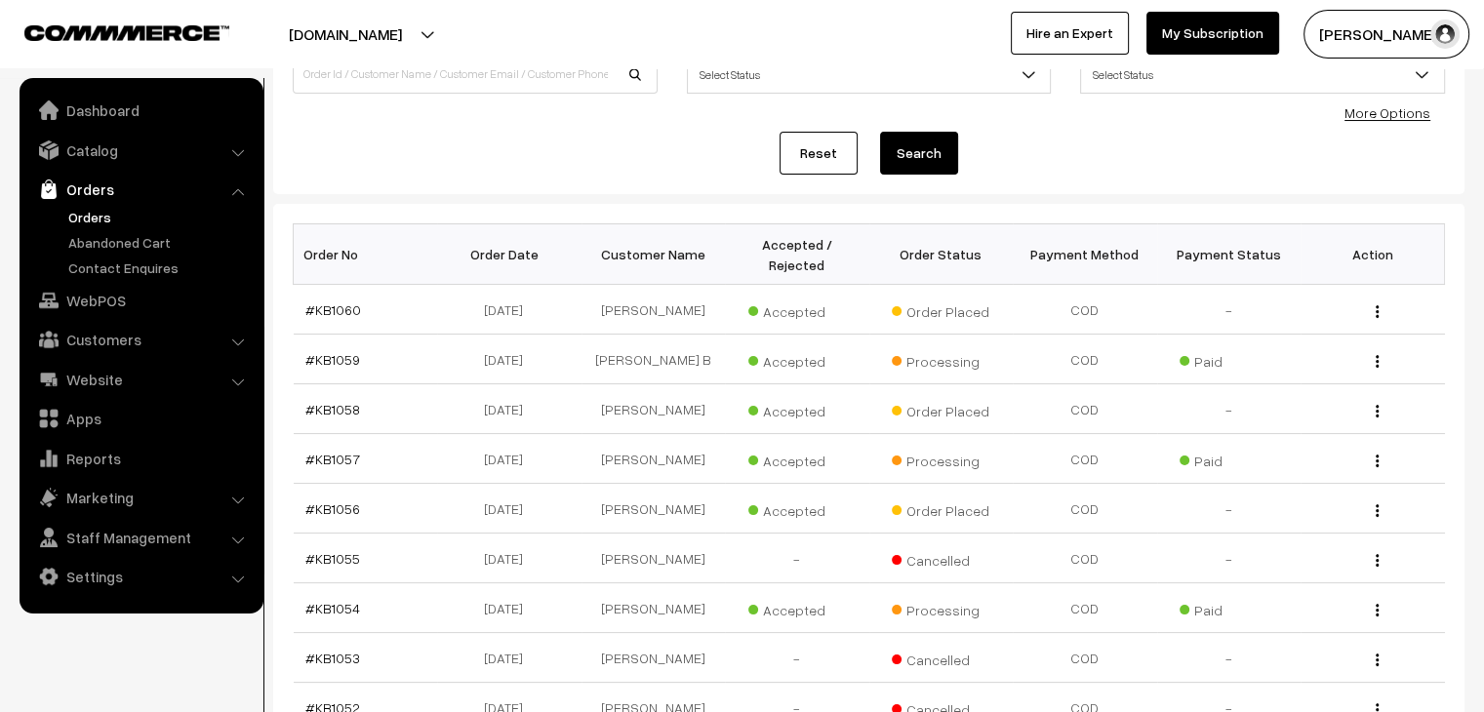
scroll to position [172, 0]
click at [132, 247] on link "Abandoned Cart" at bounding box center [159, 242] width 193 height 20
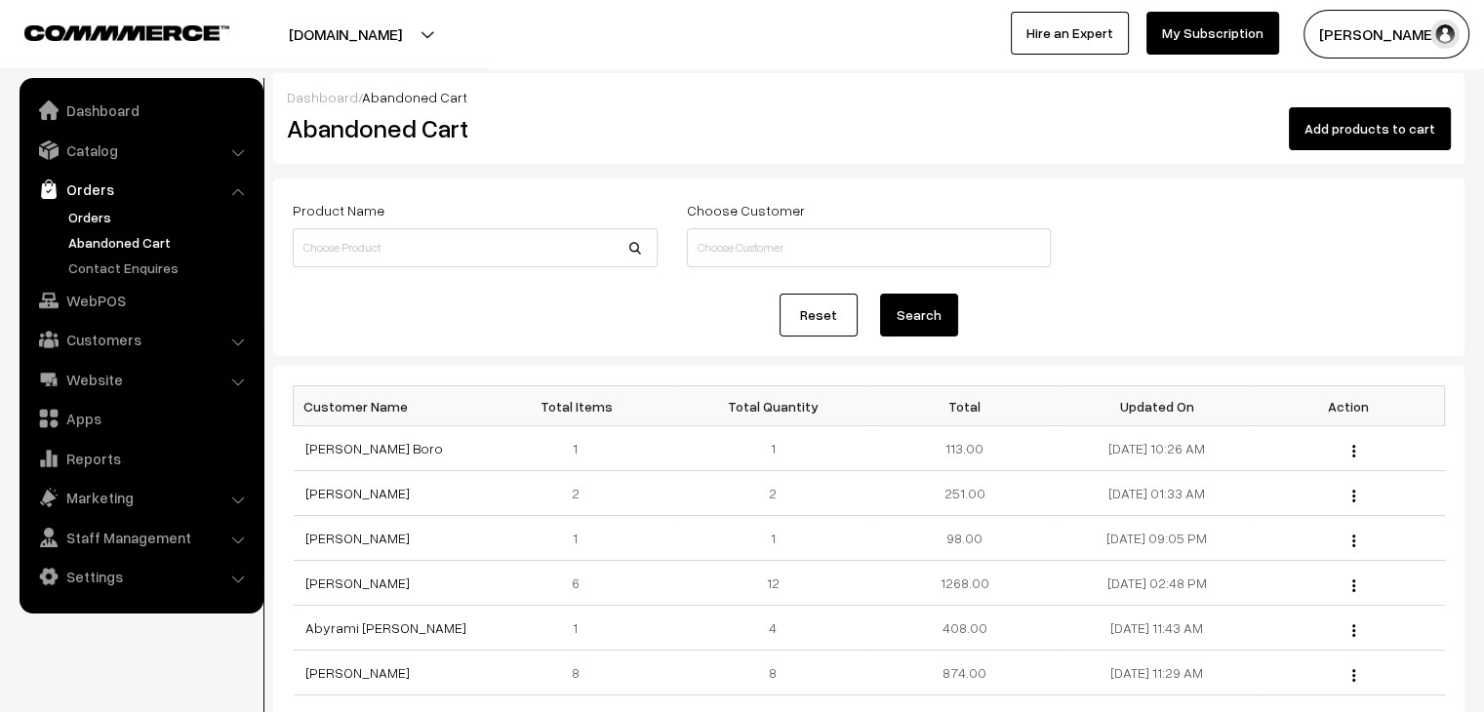
click at [70, 212] on link "Orders" at bounding box center [159, 217] width 193 height 20
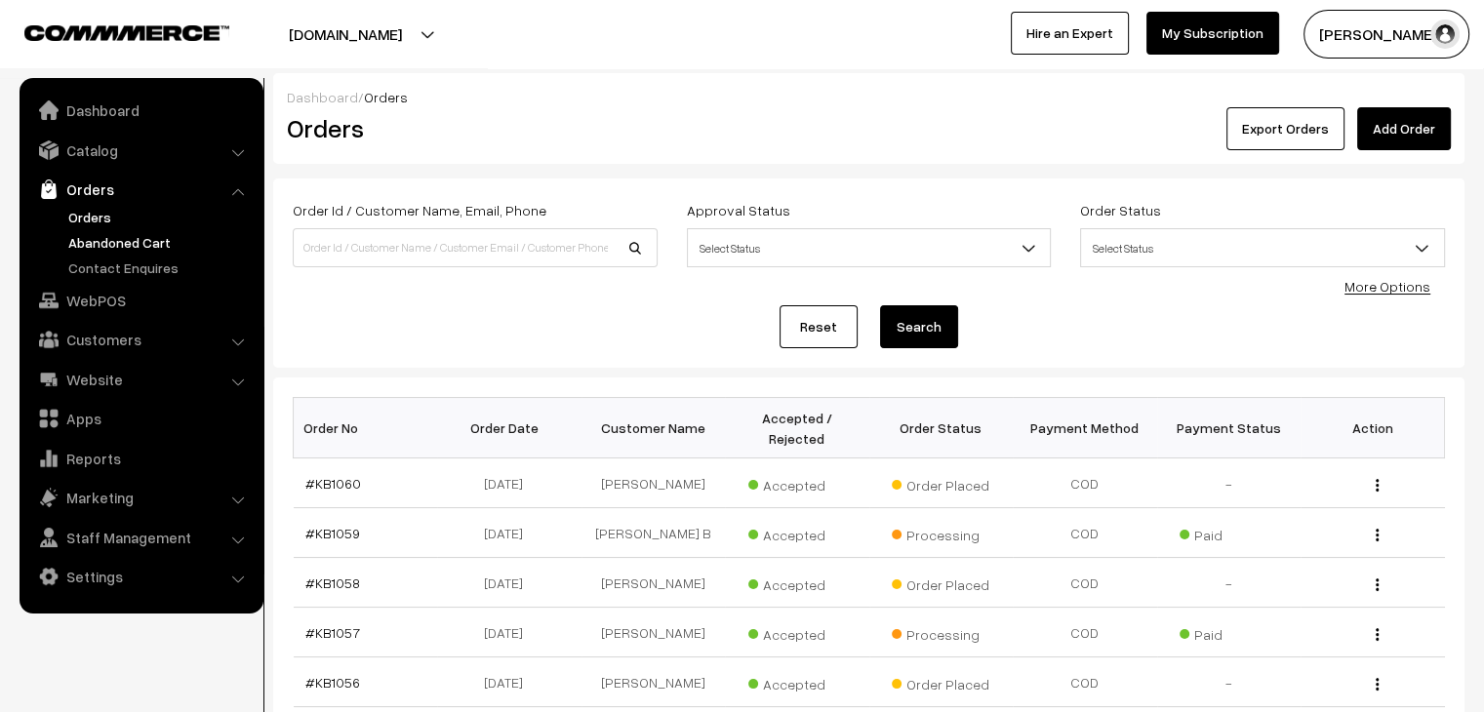
click at [141, 244] on link "Abandoned Cart" at bounding box center [159, 242] width 193 height 20
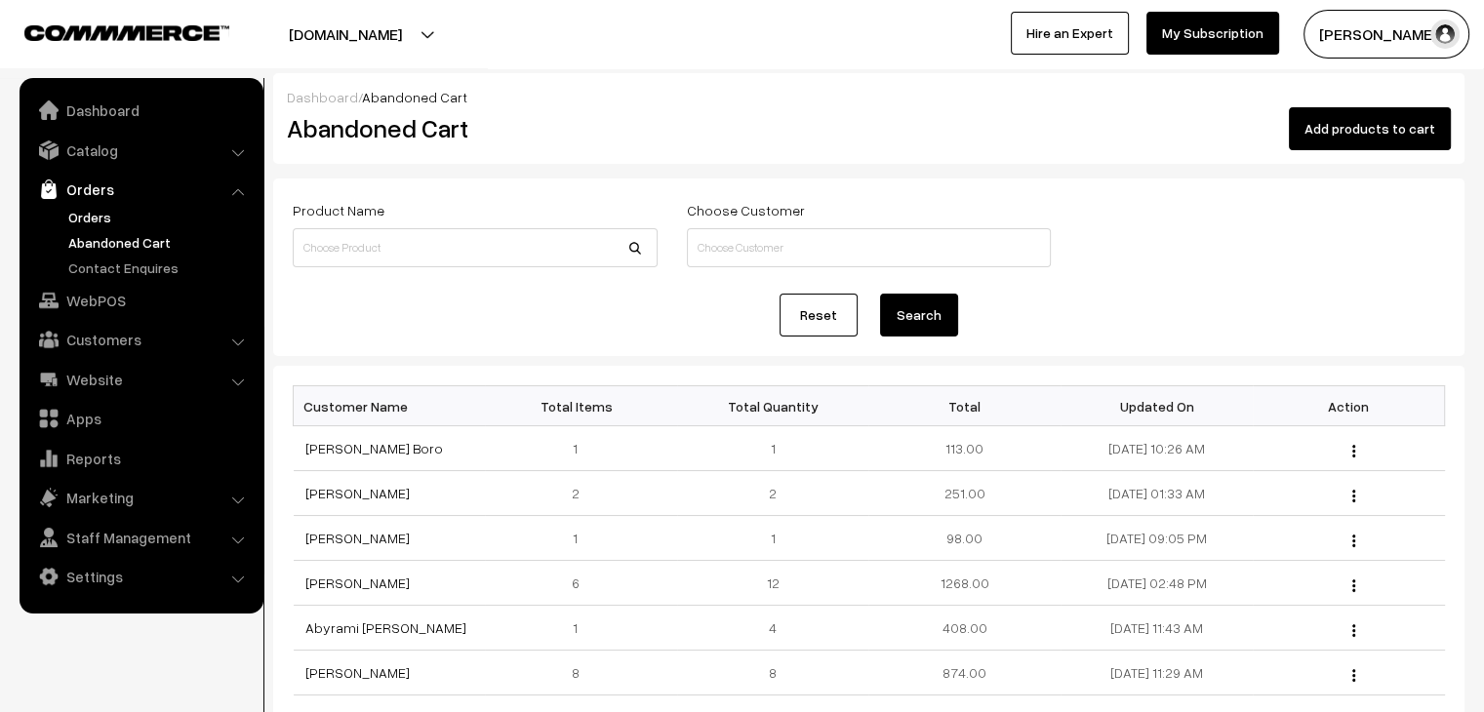
click at [115, 213] on link "Orders" at bounding box center [159, 217] width 193 height 20
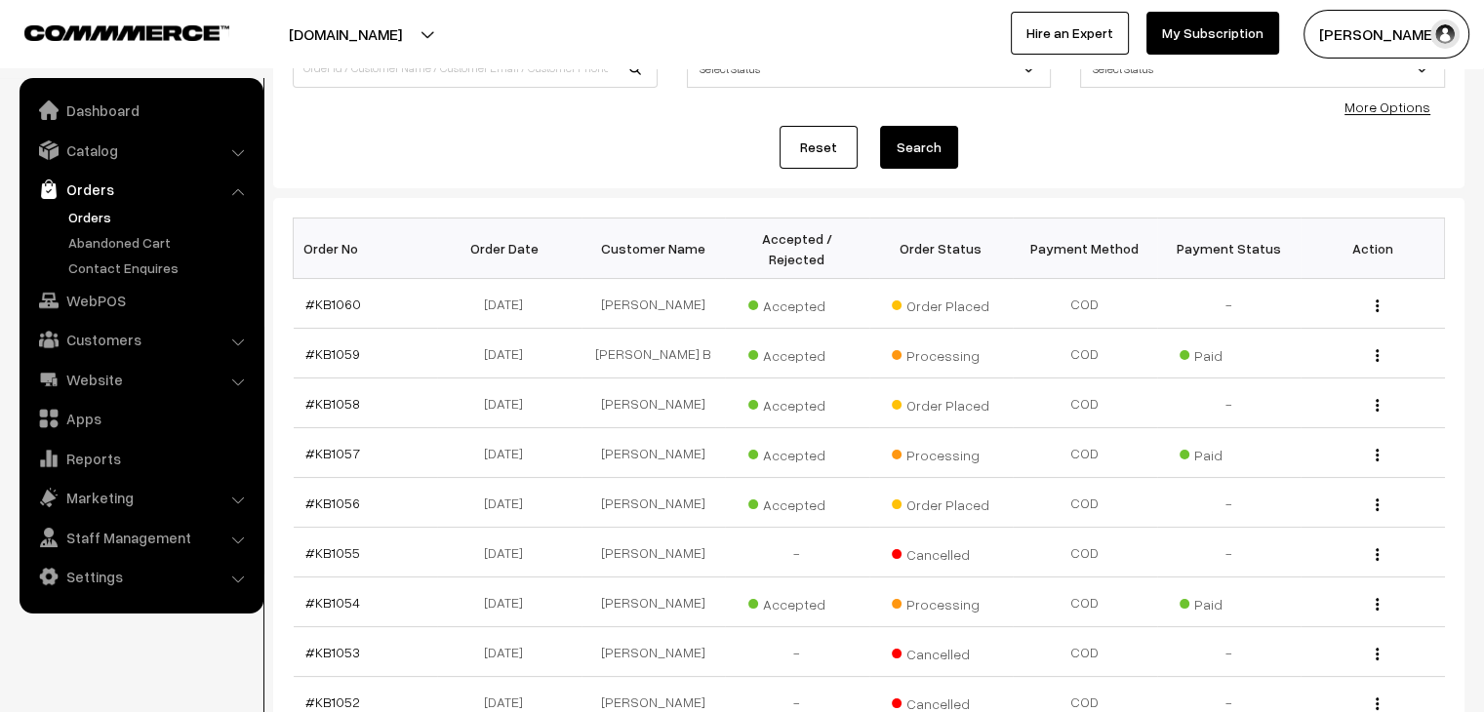
scroll to position [183, 0]
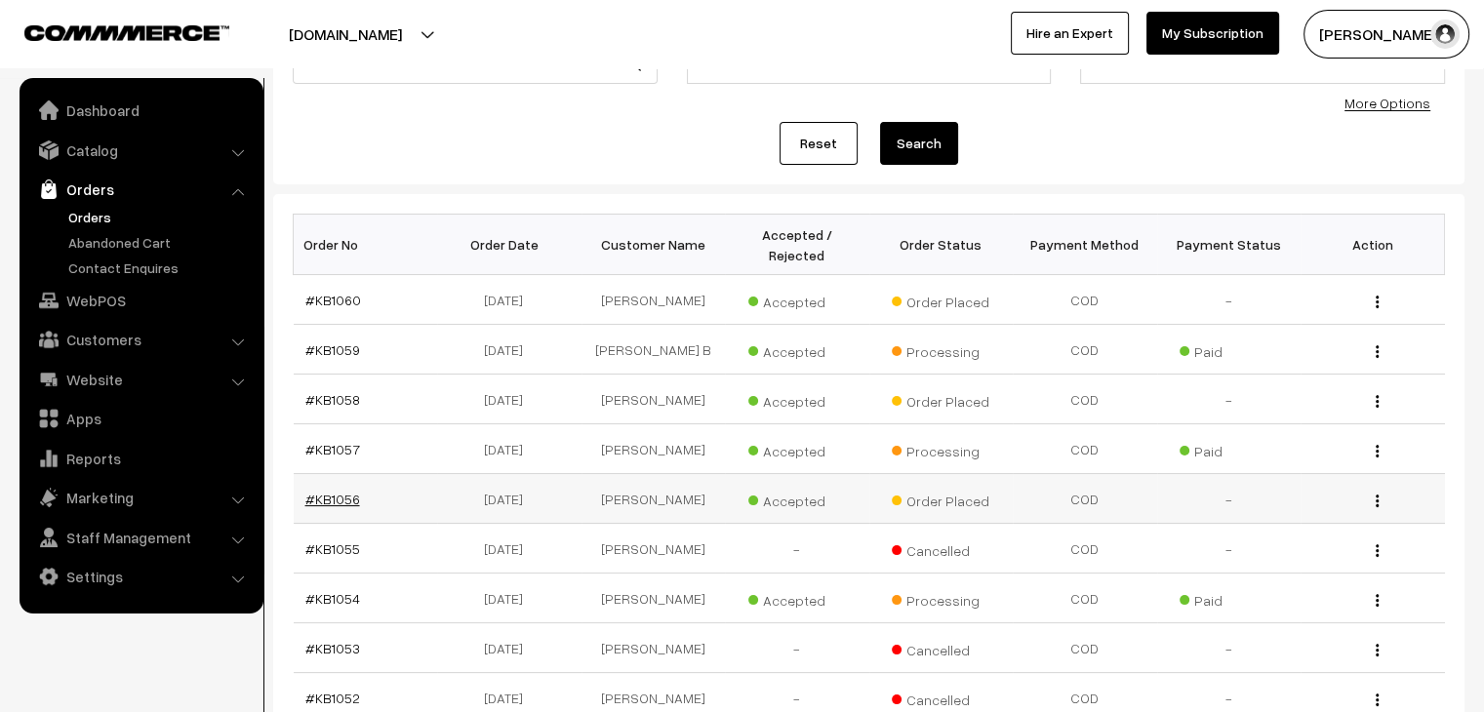
click at [341, 491] on link "#KB1056" at bounding box center [332, 499] width 55 height 17
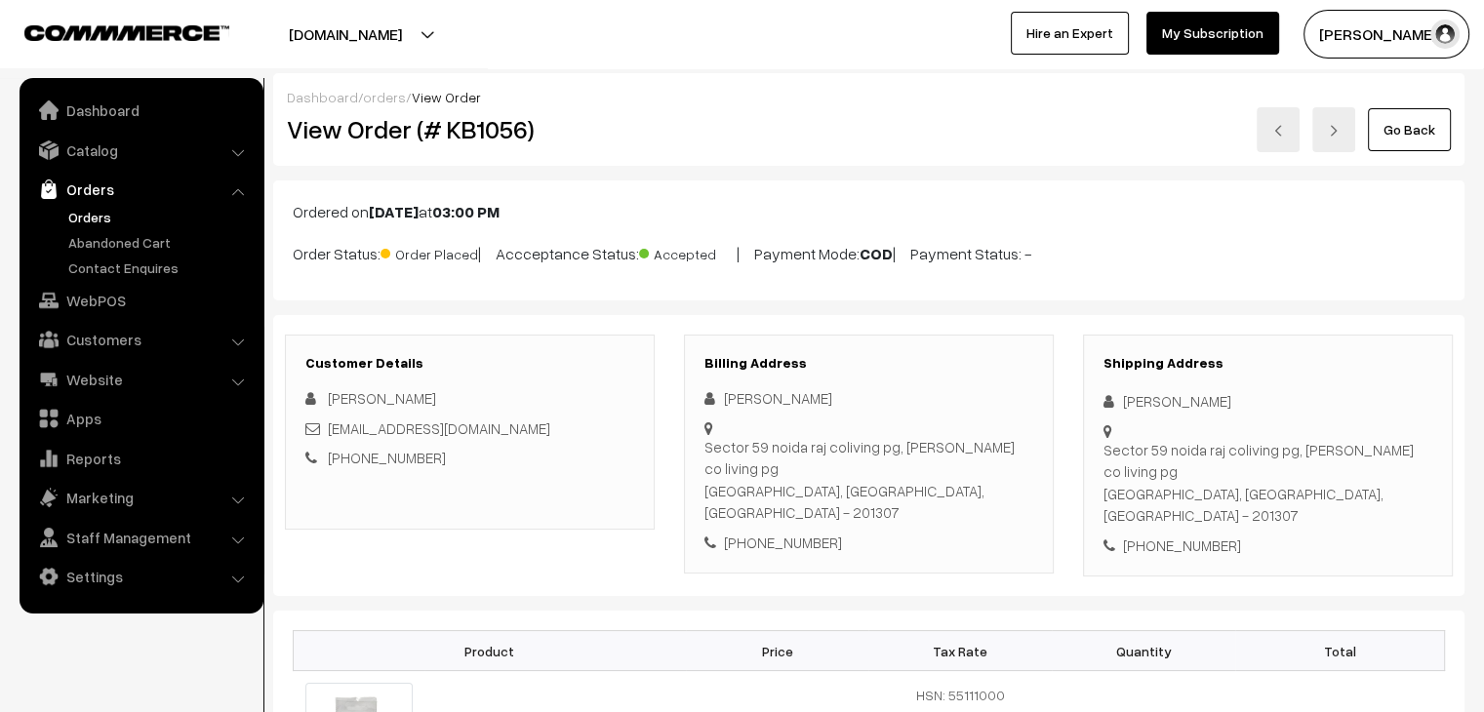
click at [98, 218] on link "Orders" at bounding box center [159, 217] width 193 height 20
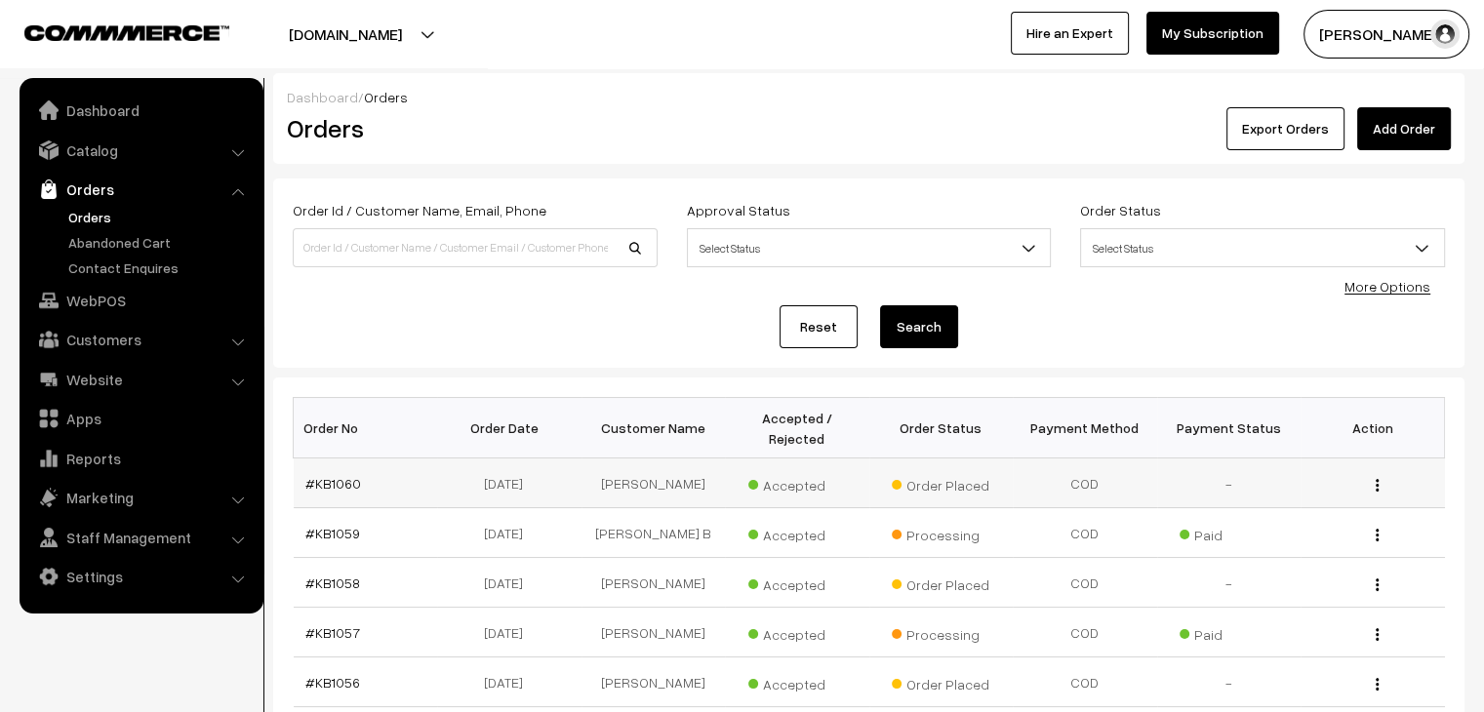
scroll to position [156, 0]
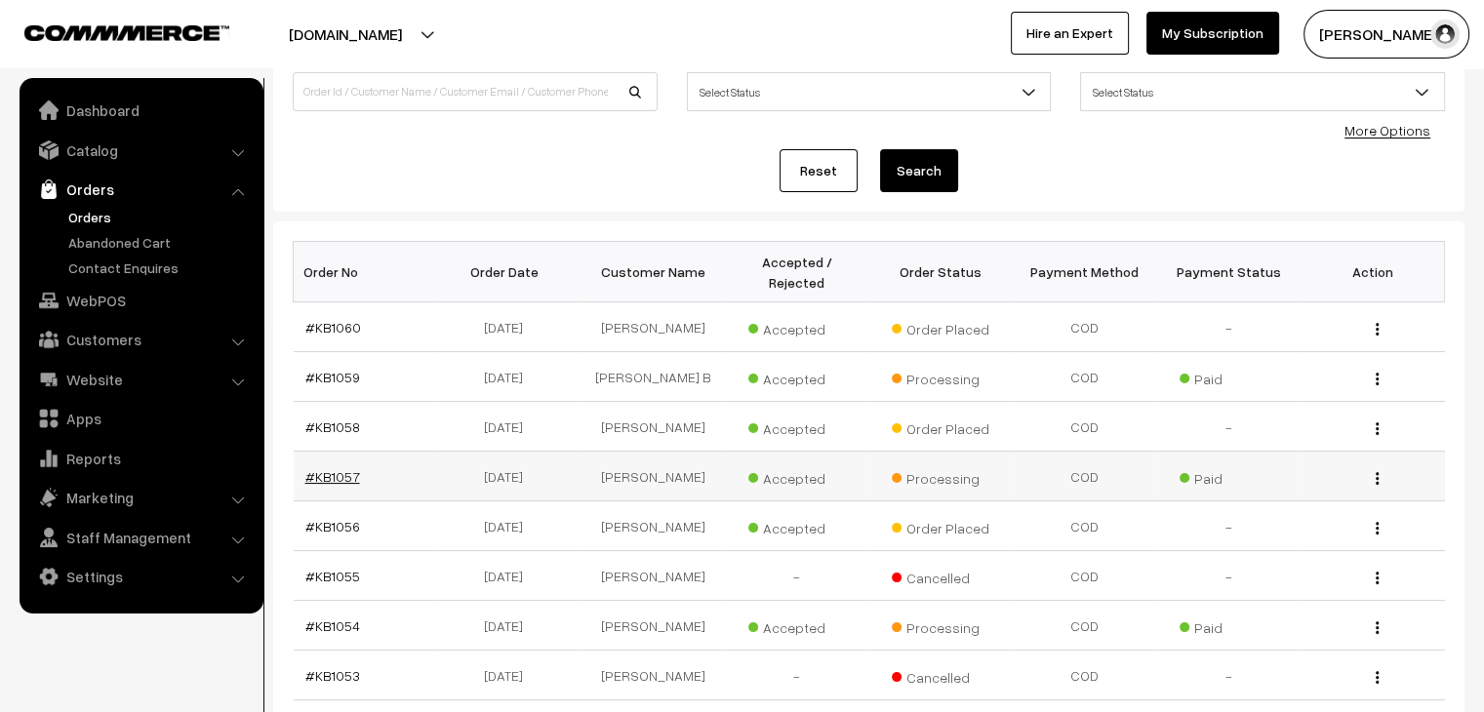
click at [343, 468] on link "#KB1057" at bounding box center [332, 476] width 55 height 17
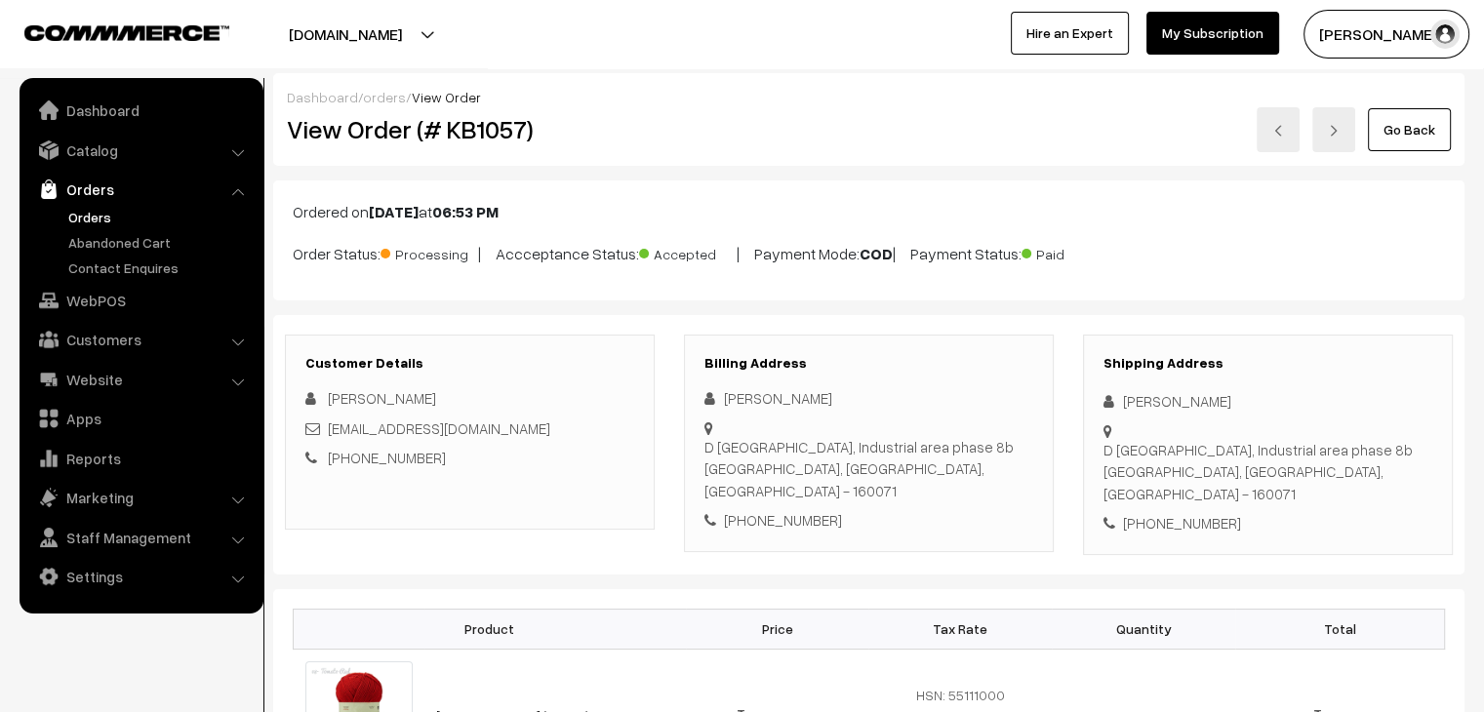
click at [88, 216] on link "Orders" at bounding box center [159, 217] width 193 height 20
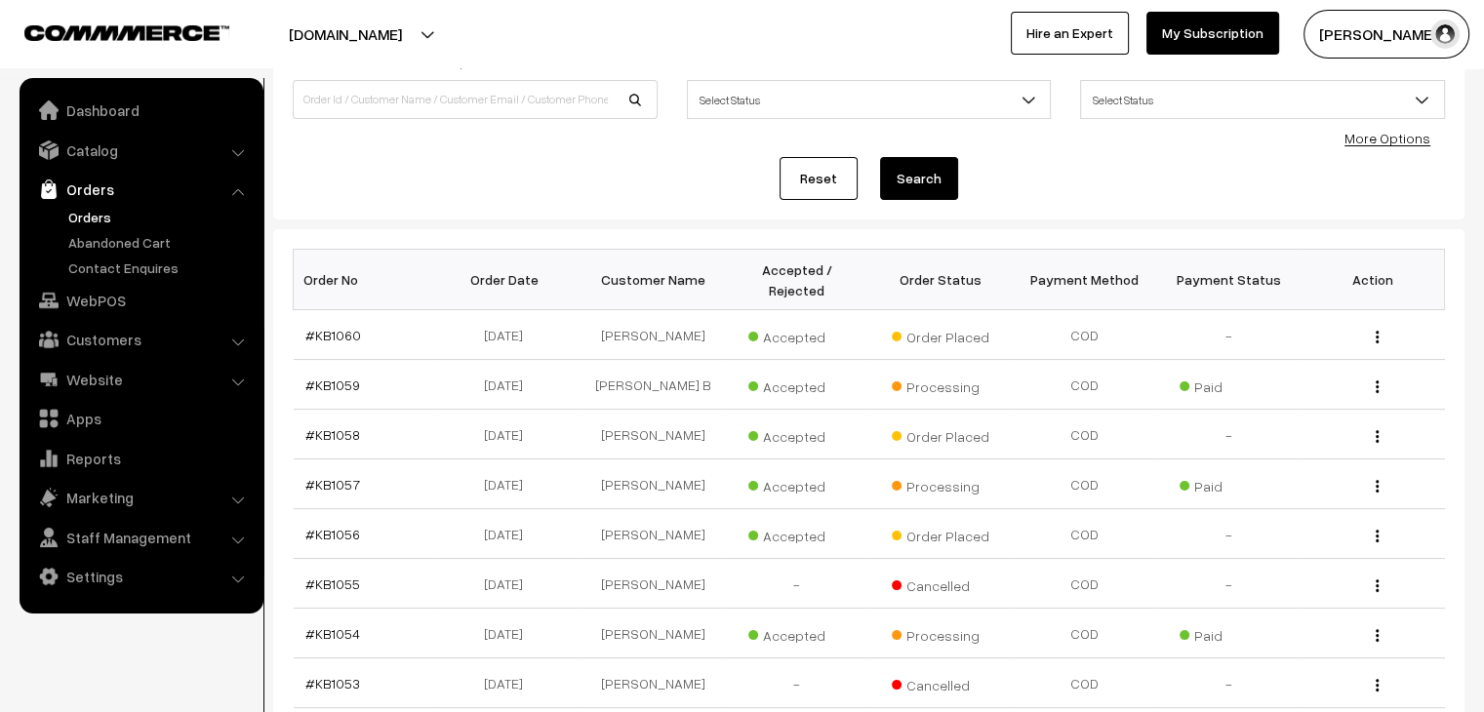
scroll to position [154, 0]
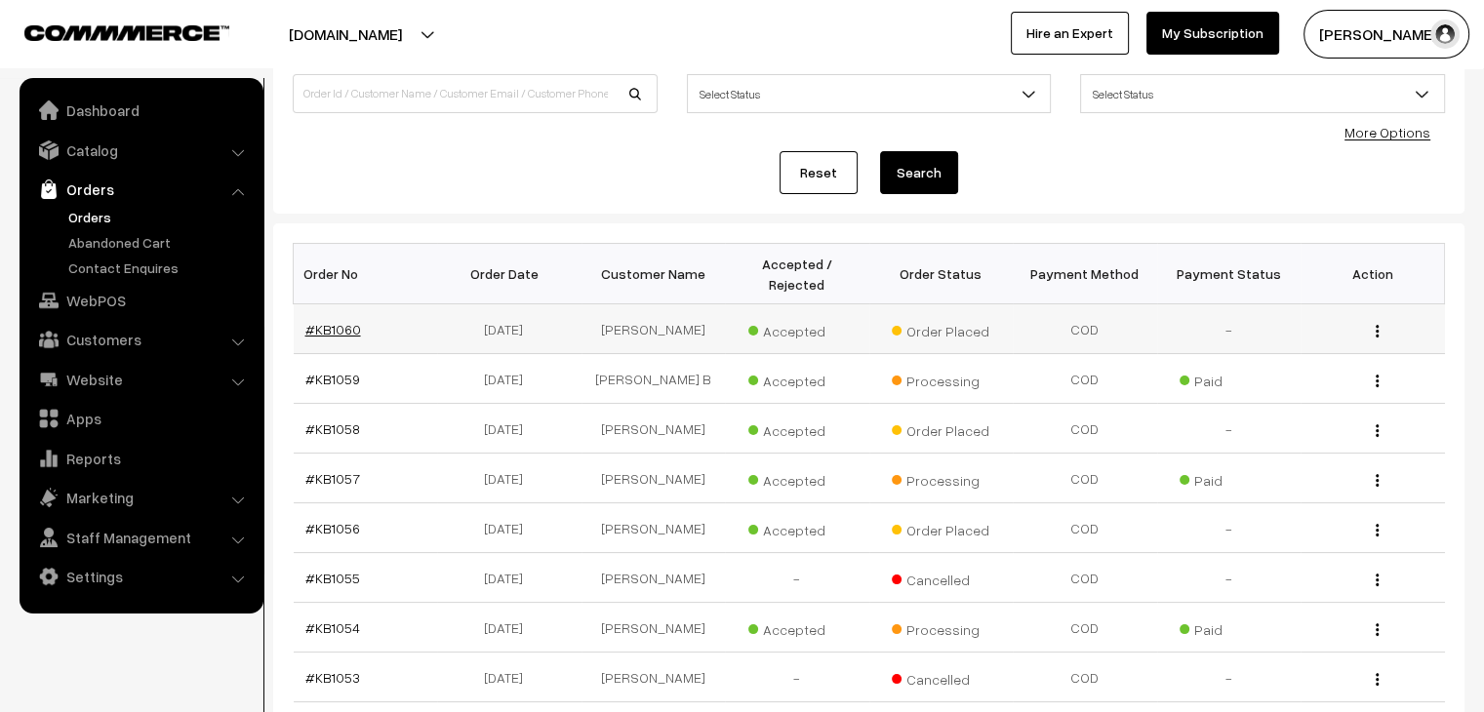
click at [337, 321] on link "#KB1060" at bounding box center [333, 329] width 56 height 17
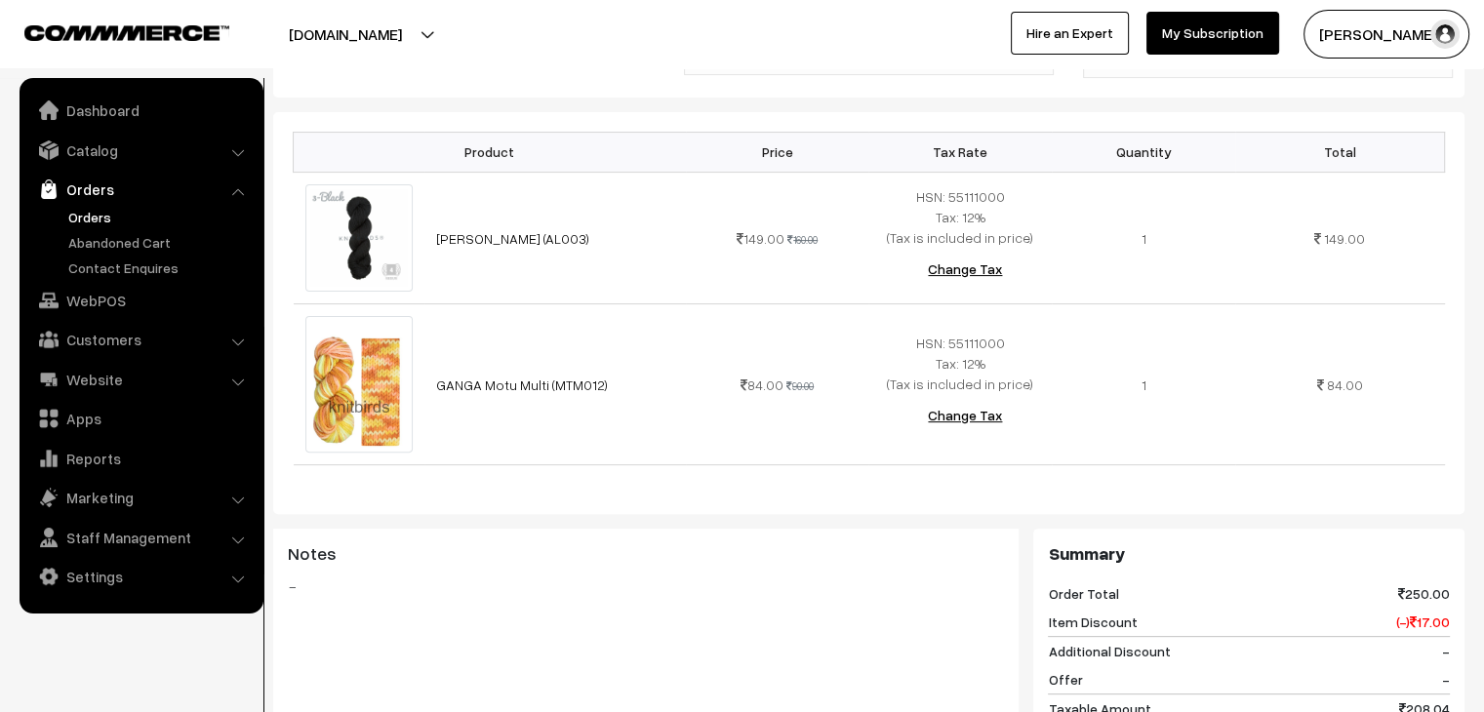
scroll to position [420, 0]
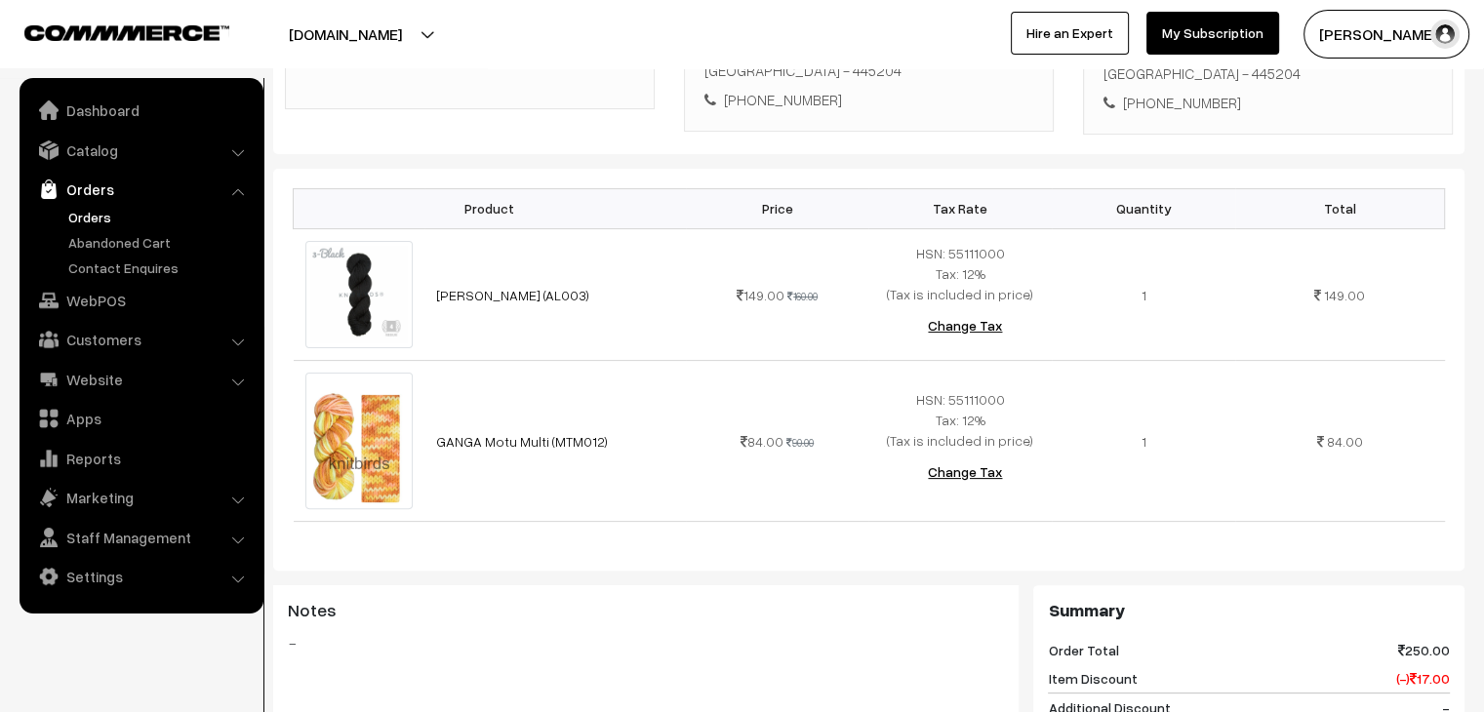
click at [86, 214] on link "Orders" at bounding box center [159, 217] width 193 height 20
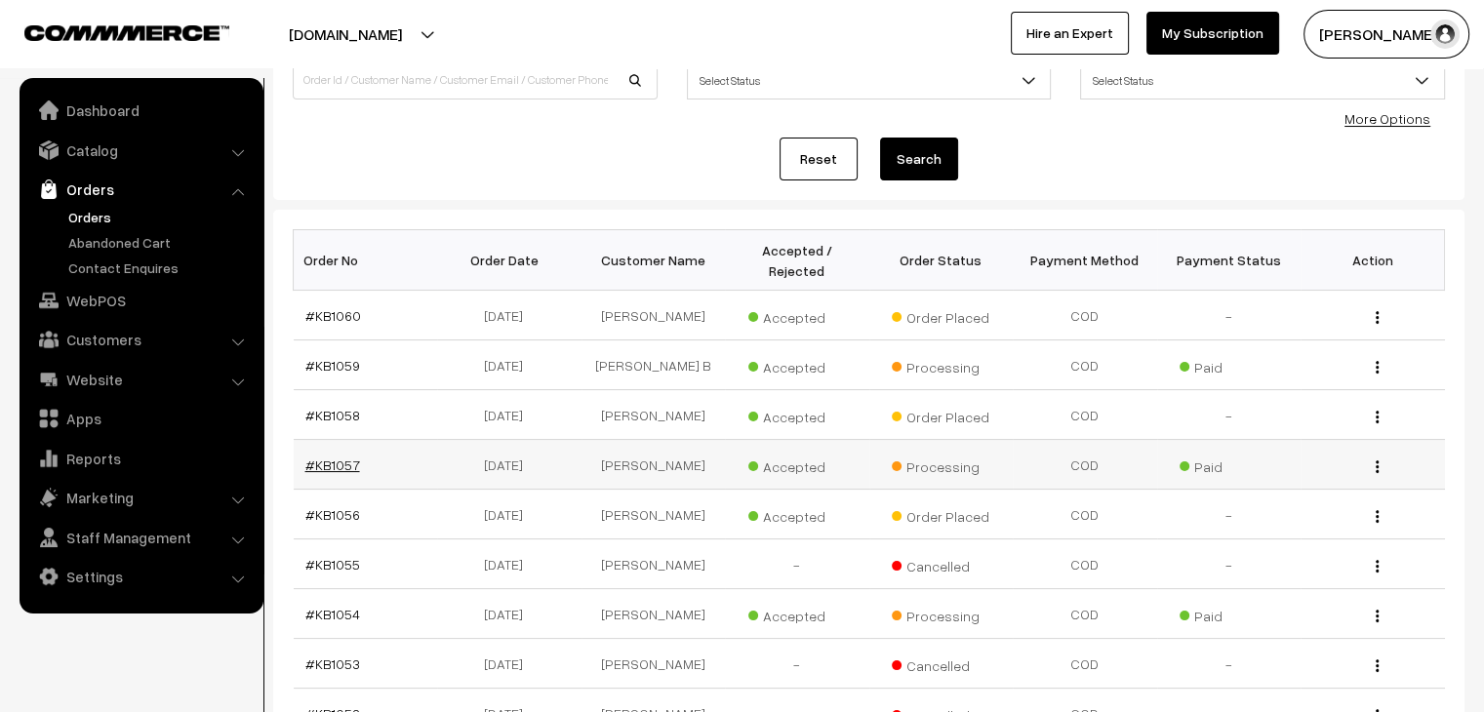
click at [336, 456] on link "#KB1057" at bounding box center [332, 464] width 55 height 17
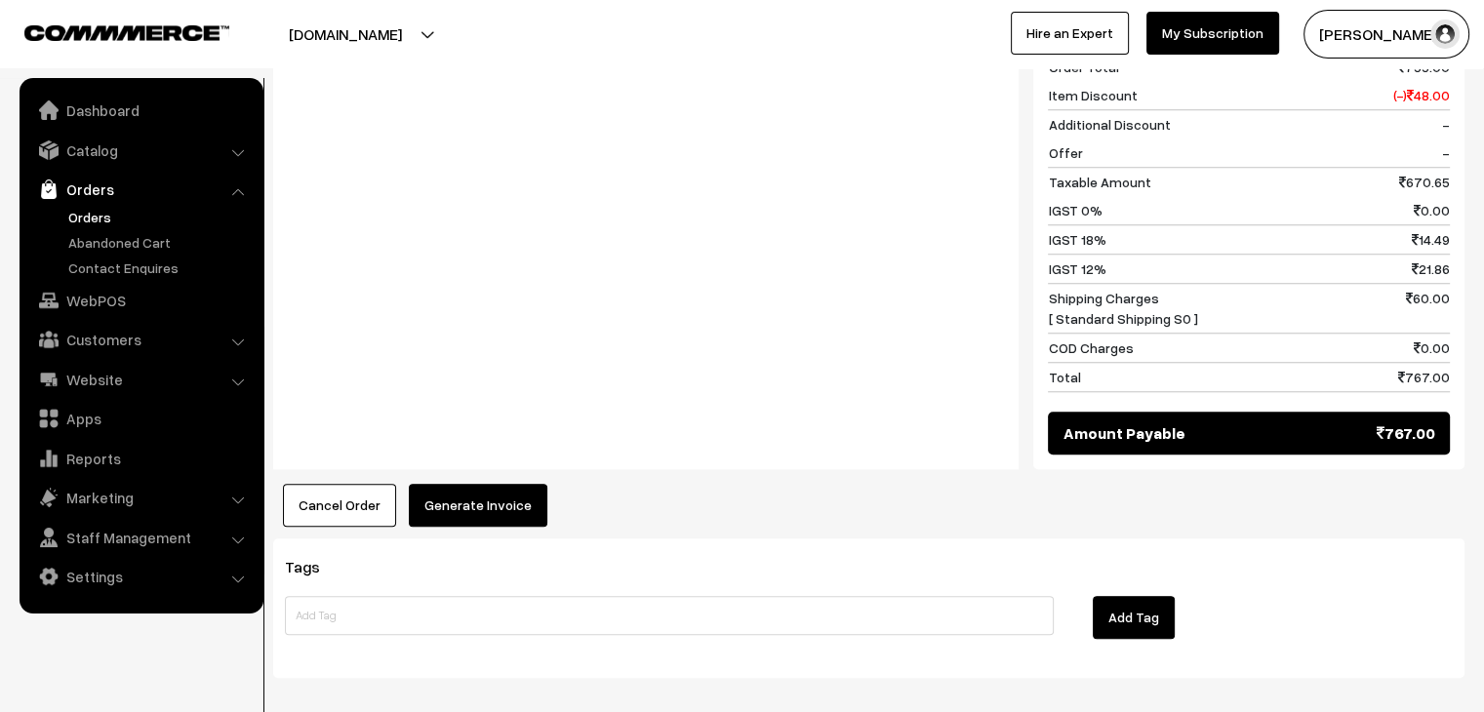
scroll to position [1699, 0]
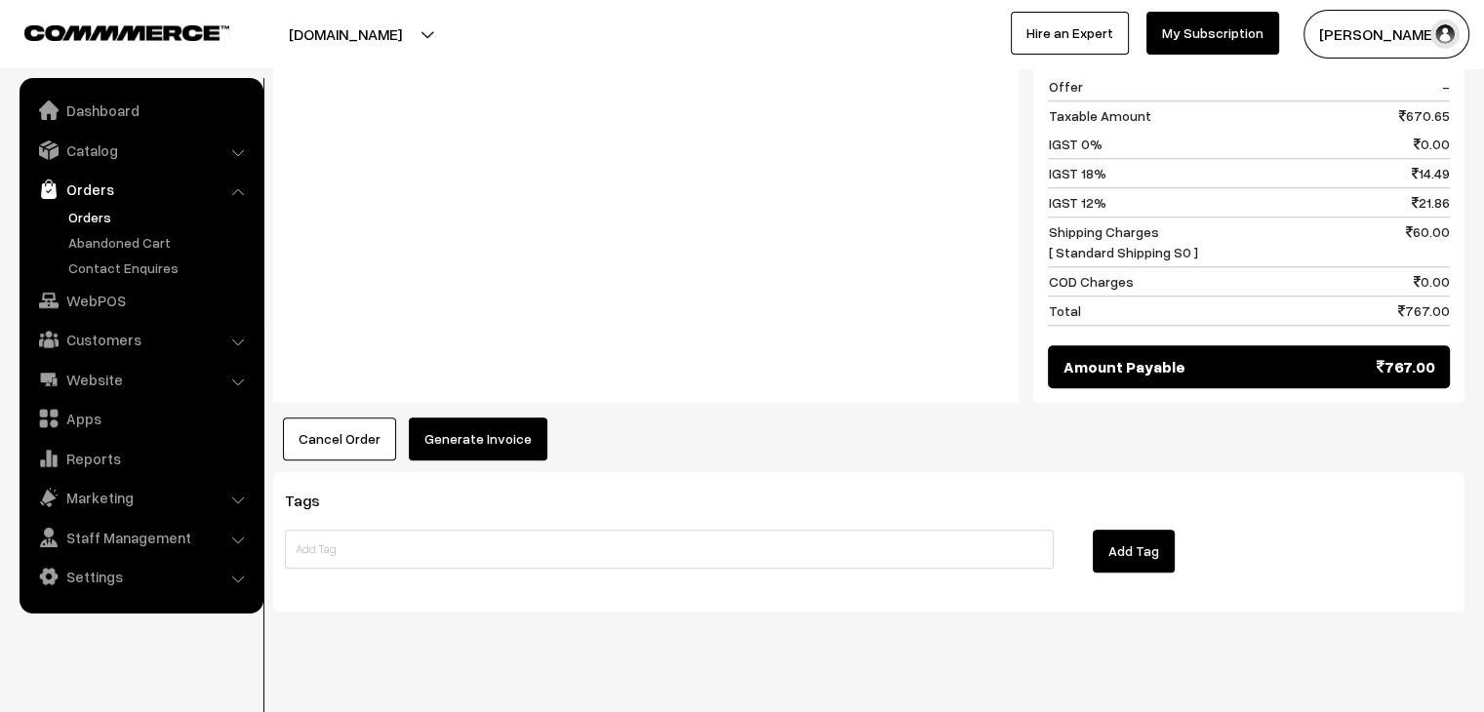
click at [455, 417] on button "Generate Invoice" at bounding box center [478, 438] width 139 height 43
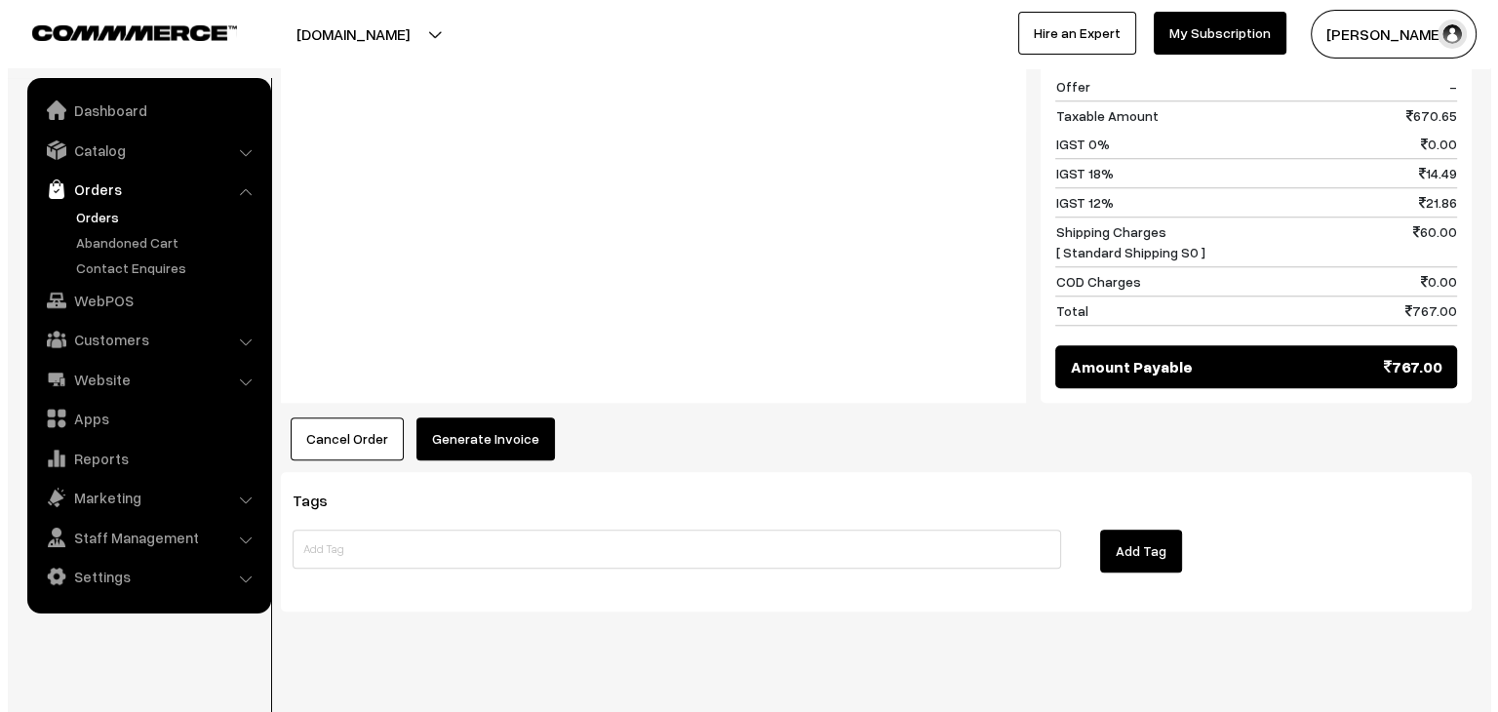
scroll to position [1708, 0]
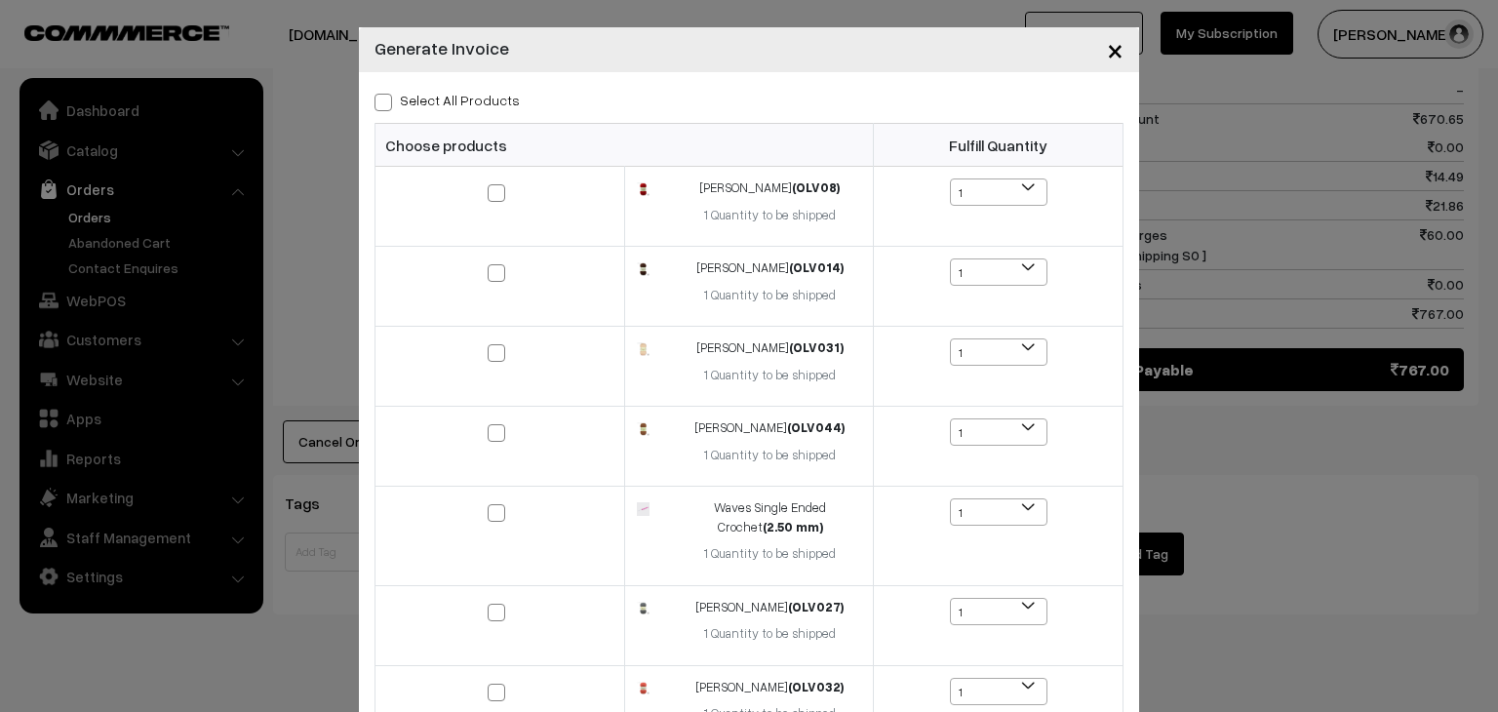
click at [1108, 54] on span "×" at bounding box center [1115, 49] width 17 height 36
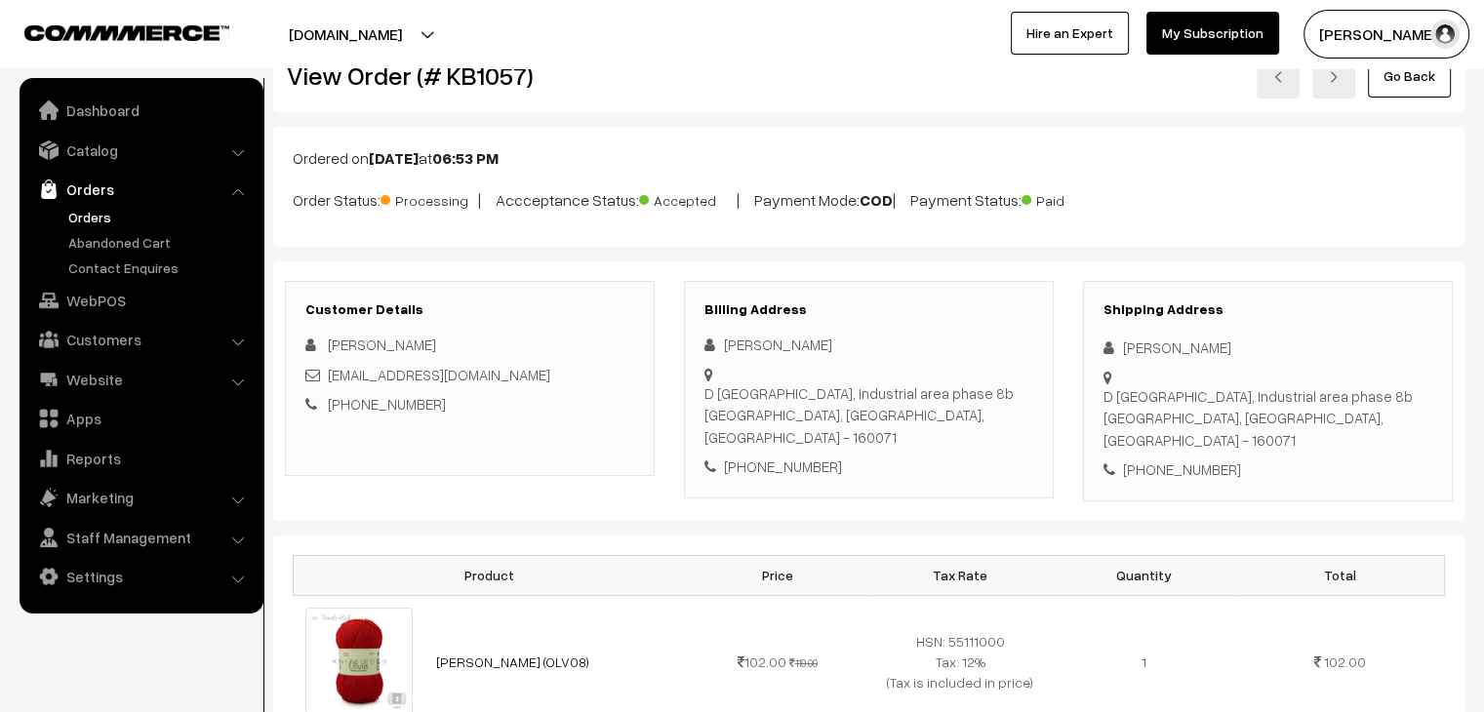
scroll to position [0, 0]
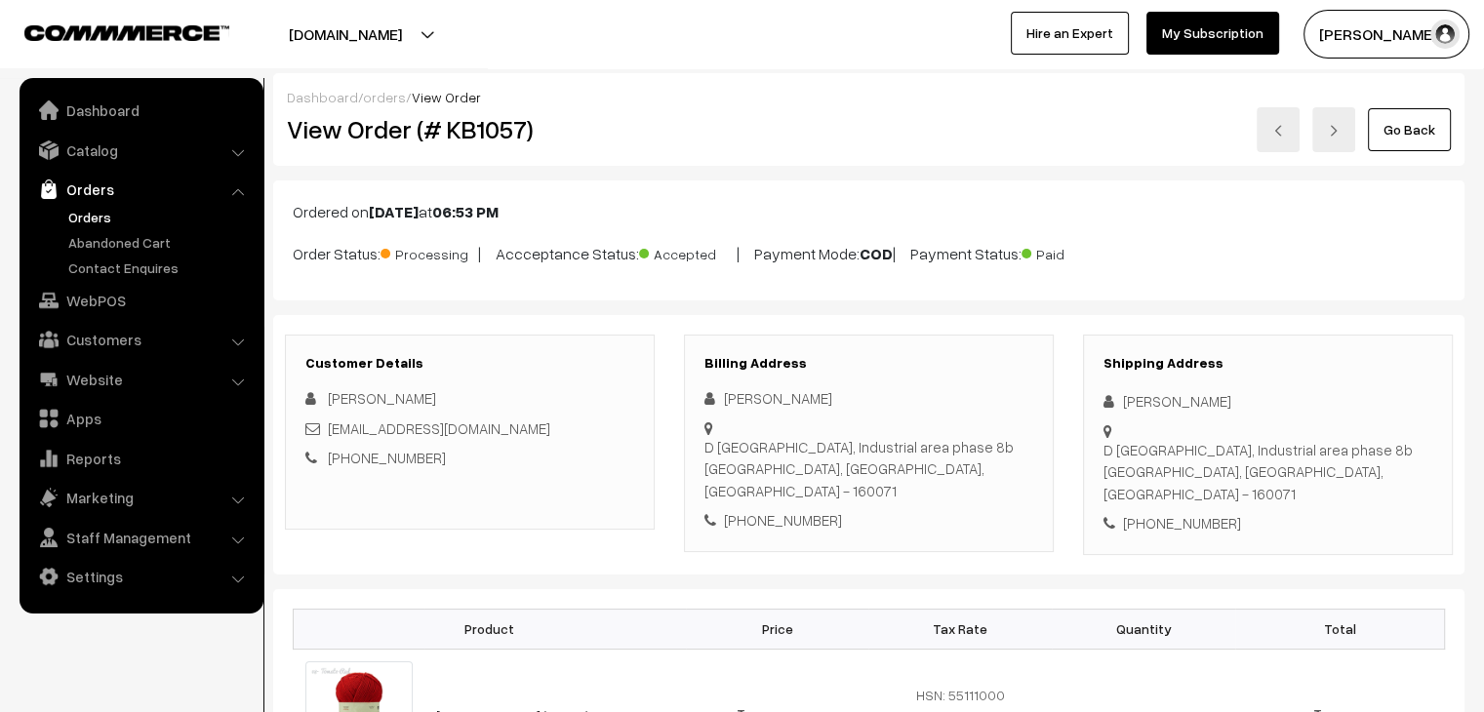
click at [380, 95] on link "orders" at bounding box center [384, 97] width 43 height 17
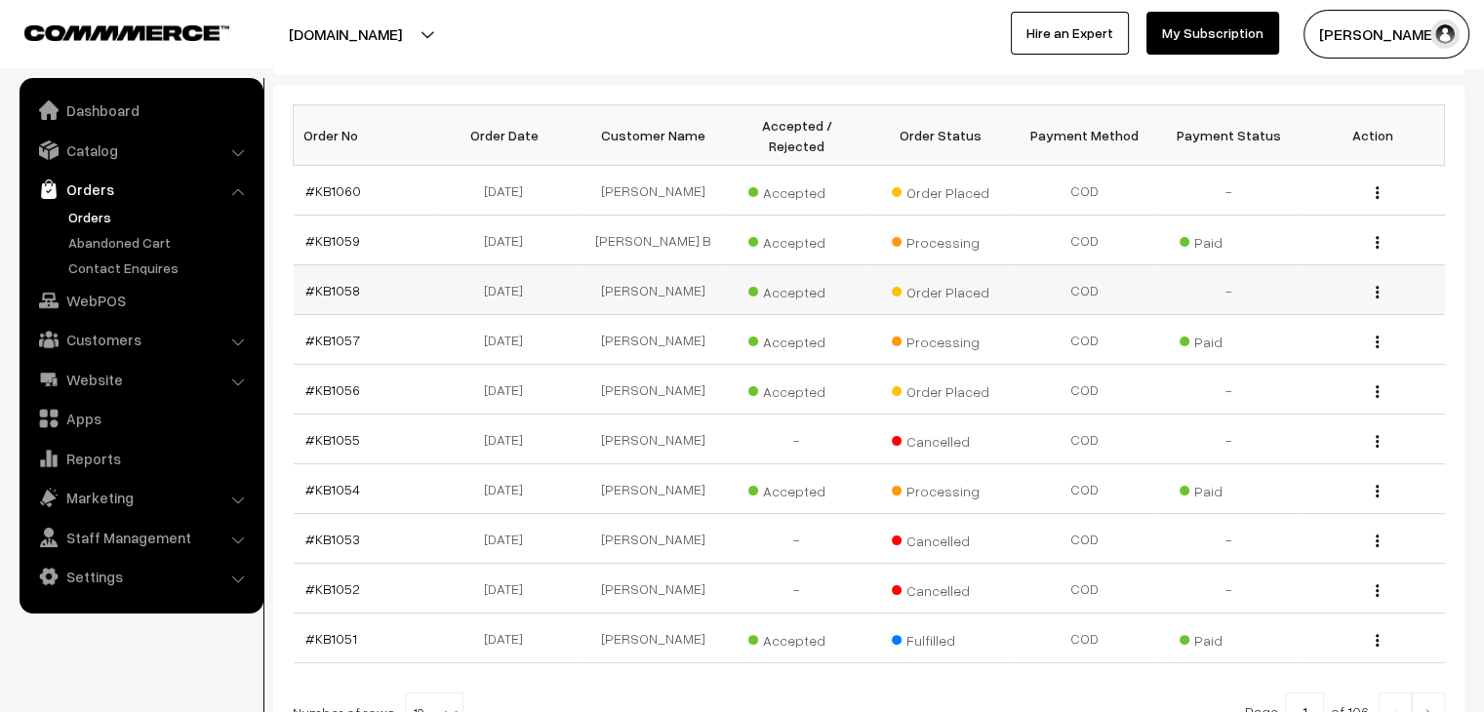
scroll to position [328, 0]
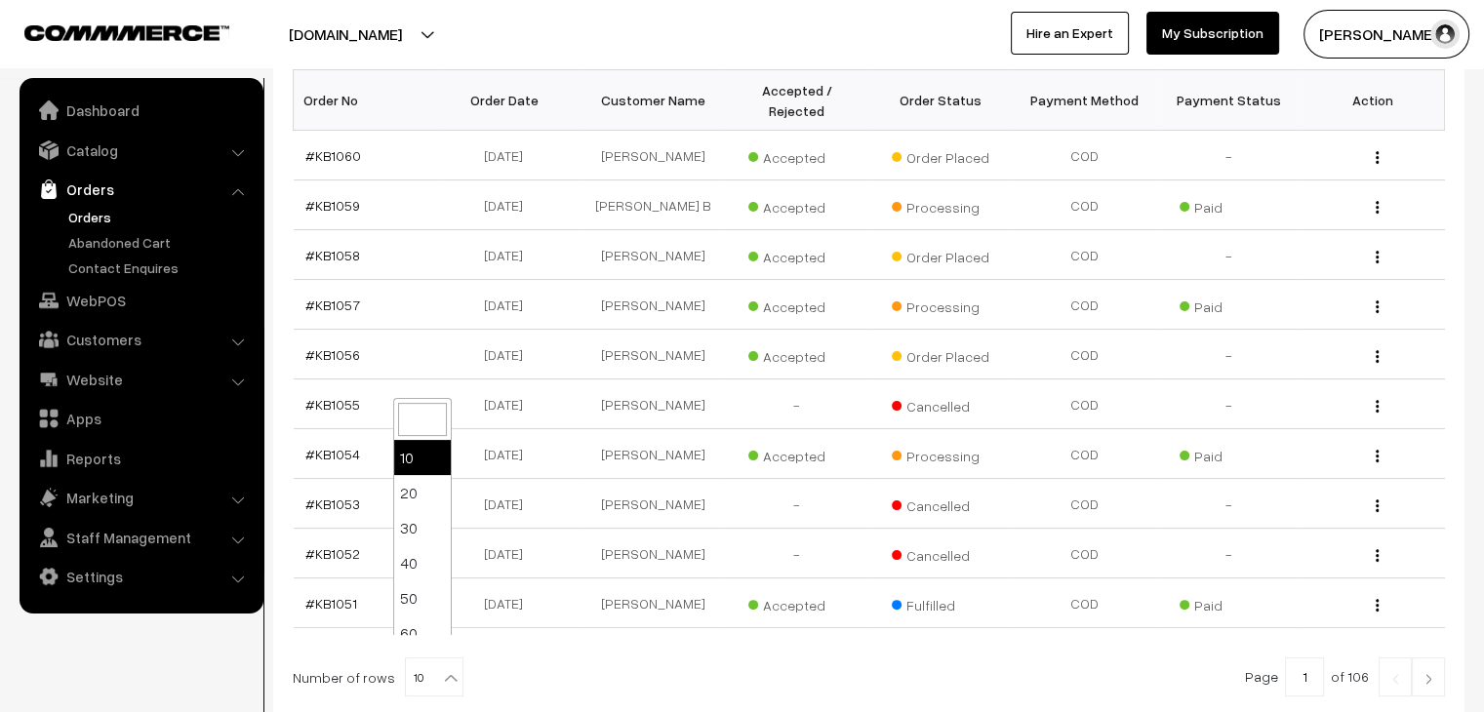
click at [441, 668] on b at bounding box center [451, 678] width 20 height 20
select select "100"
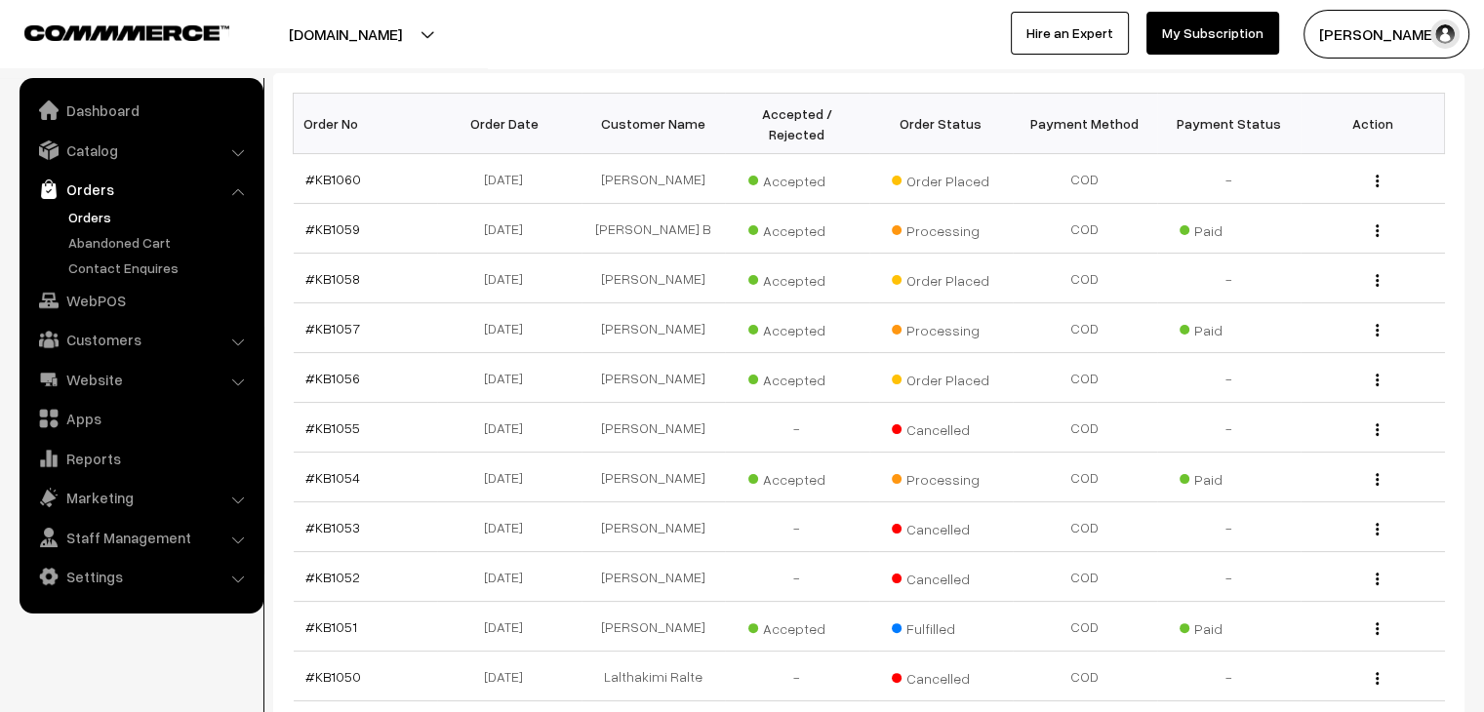
scroll to position [304, 0]
click at [343, 270] on link "#KB1058" at bounding box center [332, 278] width 55 height 17
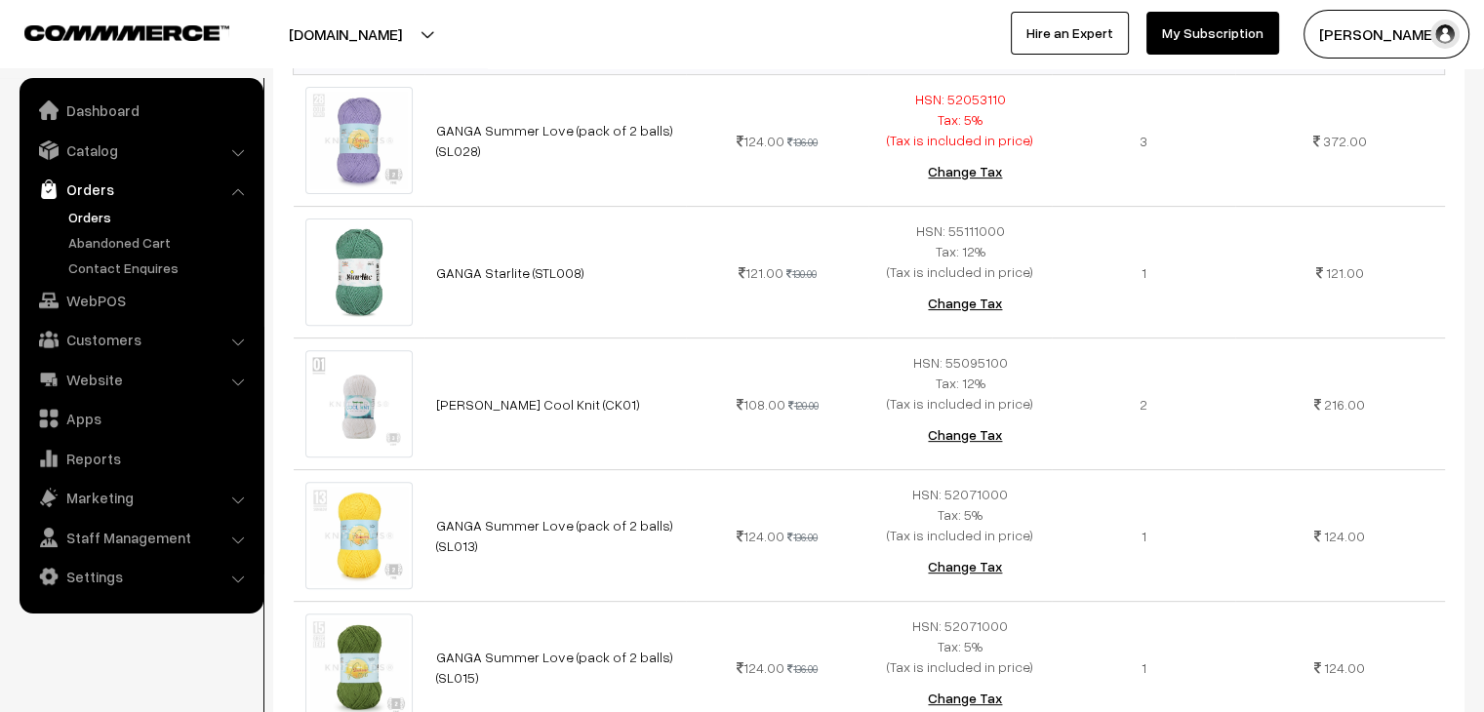
scroll to position [616, 0]
